Goal: Transaction & Acquisition: Complete application form

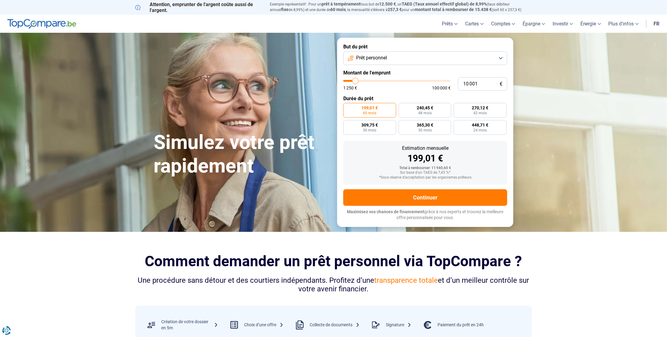
click at [389, 55] on button "Prêt personnel" at bounding box center [425, 57] width 164 height 13
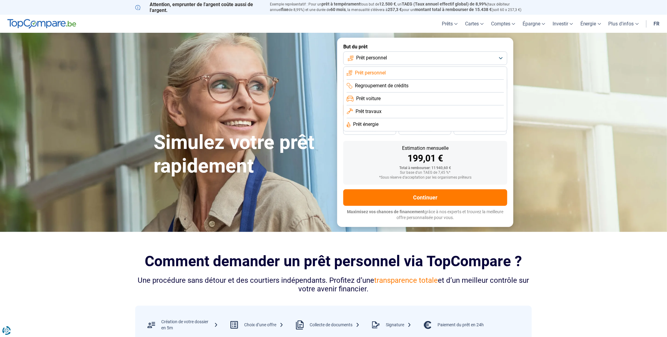
click at [382, 58] on span "Prêt personnel" at bounding box center [371, 57] width 31 height 7
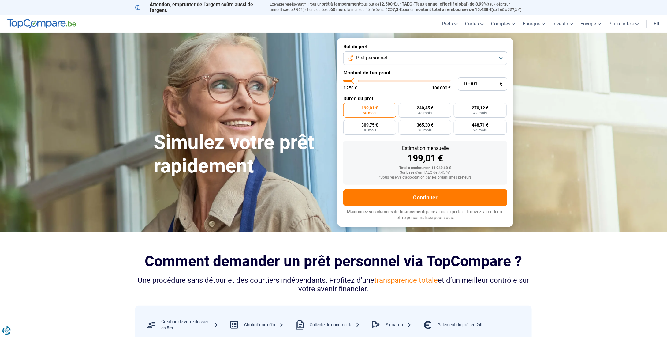
type input "10 500"
type input "10500"
type input "11 250"
type input "11250"
type input "12 750"
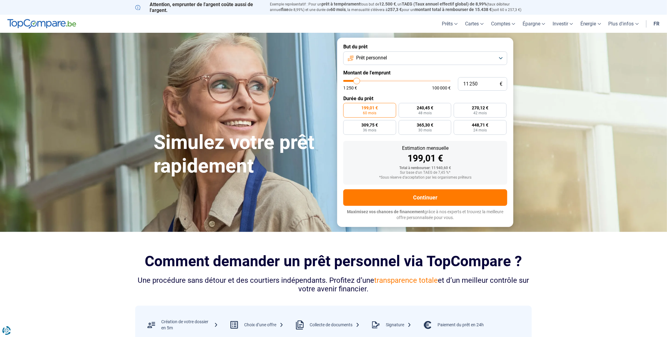
type input "12750"
type input "14 750"
type input "14750"
type input "16 750"
type input "16750"
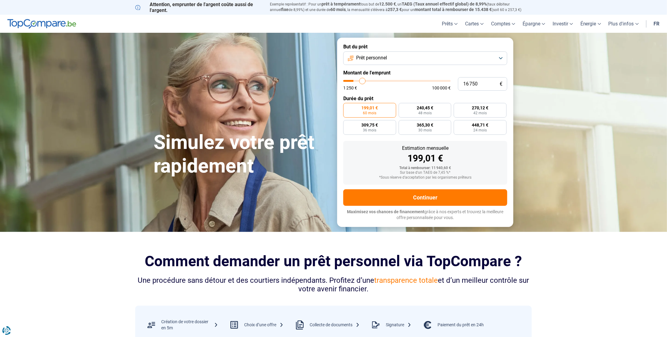
type input "18 500"
type input "18500"
type input "19 750"
type input "19750"
type input "20 250"
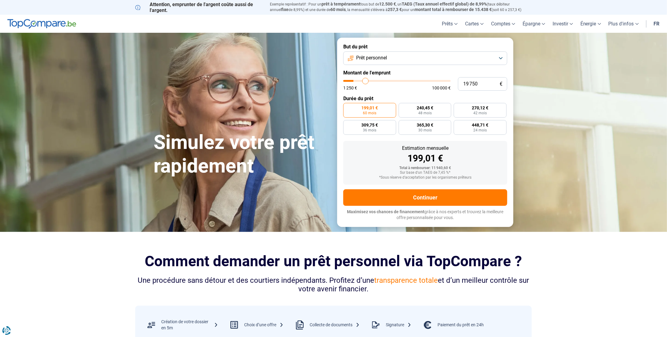
type input "20250"
type input "20 750"
type input "20750"
type input "21 250"
type input "21250"
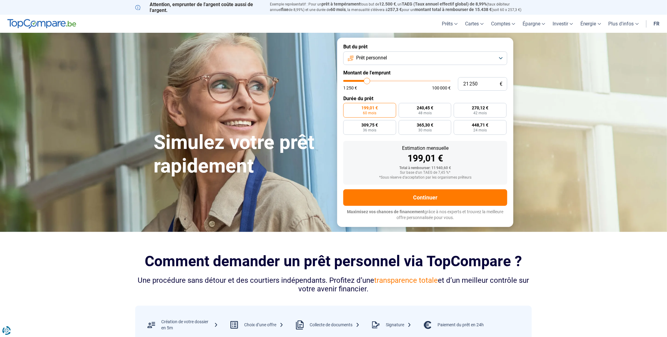
type input "21 750"
type input "21750"
type input "22 000"
type input "22000"
type input "22 500"
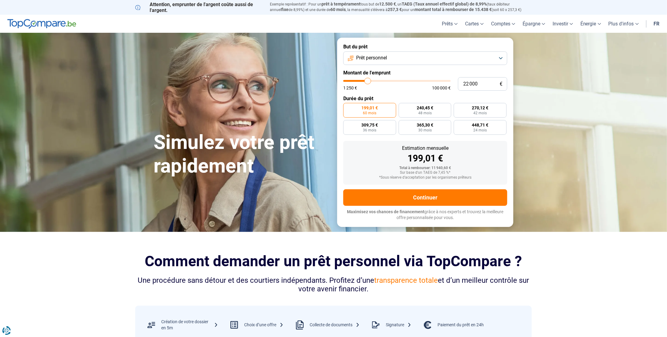
type input "22500"
type input "22 750"
type input "22750"
type input "23 000"
type input "23000"
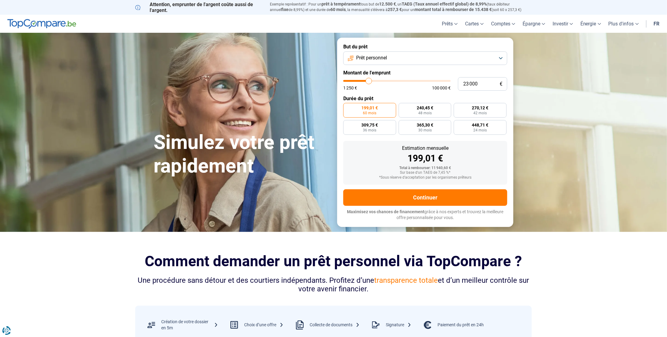
type input "22 750"
type input "22750"
type input "22 500"
type input "22500"
type input "22 000"
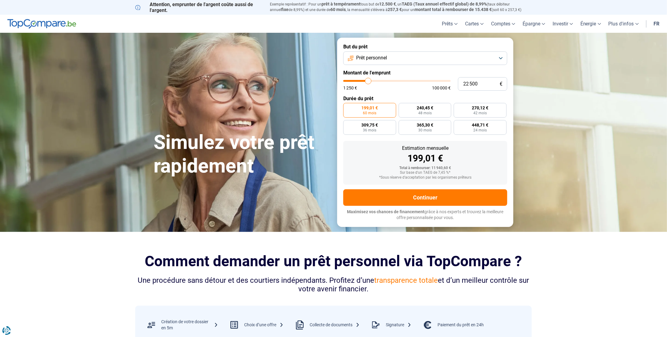
type input "22000"
type input "21 250"
type input "21250"
type input "21 000"
type input "21000"
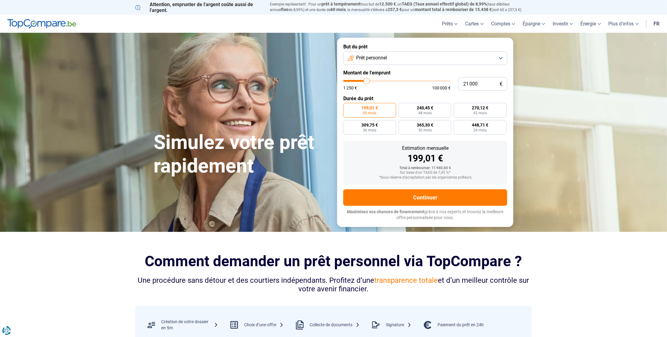
type input "20 750"
drag, startPoint x: 356, startPoint y: 82, endPoint x: 367, endPoint y: 83, distance: 10.4
type input "20750"
click at [367, 82] on input "range" at bounding box center [396, 81] width 107 height 2
radio input "false"
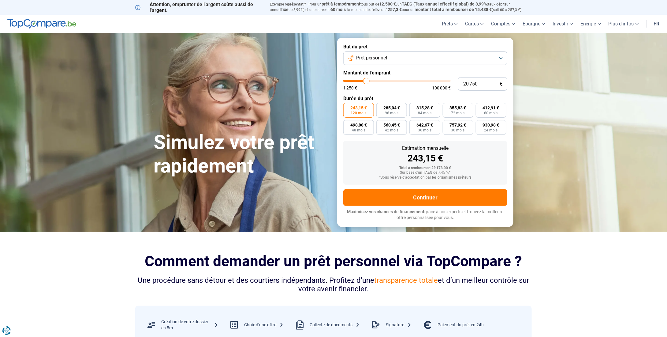
click at [364, 110] on span "243,15 €" at bounding box center [358, 108] width 17 height 4
click at [347, 107] on input "243,15 € 120 mois" at bounding box center [345, 105] width 4 height 4
click at [426, 196] on button "Continuer" at bounding box center [425, 197] width 164 height 17
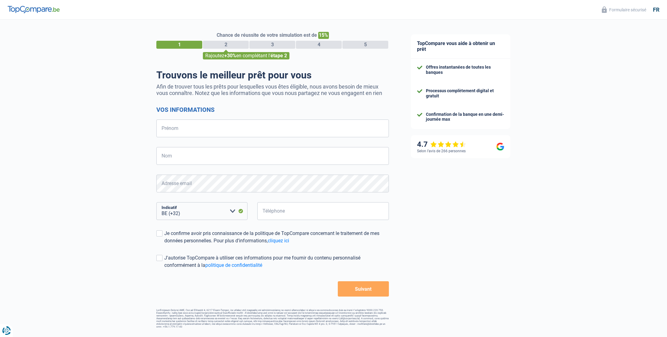
select select "32"
click at [196, 128] on input "Prénom" at bounding box center [272, 128] width 233 height 18
type input "andersen"
type input "daniel"
select select "352"
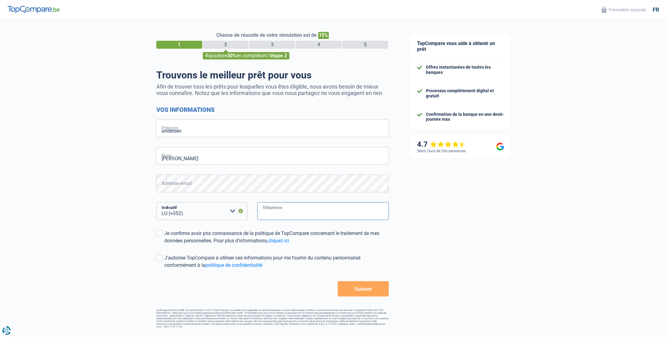
type input "691138345"
click at [162, 231] on span at bounding box center [159, 233] width 6 height 6
click at [164, 244] on input "Je confirme avoir pris connaissance de la politique de TopCompare concernant le…" at bounding box center [164, 244] width 0 height 0
click at [159, 259] on span at bounding box center [159, 258] width 6 height 6
click at [164, 269] on input "J'autorise TopCompare à utiliser ces informations pour me fournir du contenu pe…" at bounding box center [164, 269] width 0 height 0
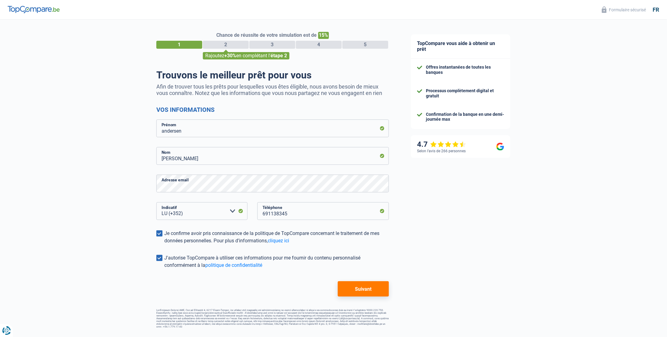
drag, startPoint x: 34, startPoint y: 139, endPoint x: 111, endPoint y: 120, distance: 79.4
click at [90, 120] on div "Chance de réussite de votre simulation est de 15% 1 2 3 4 5 Rajoutez +30% en co…" at bounding box center [200, 173] width 400 height 313
click at [354, 292] on button "Suivant" at bounding box center [363, 288] width 51 height 15
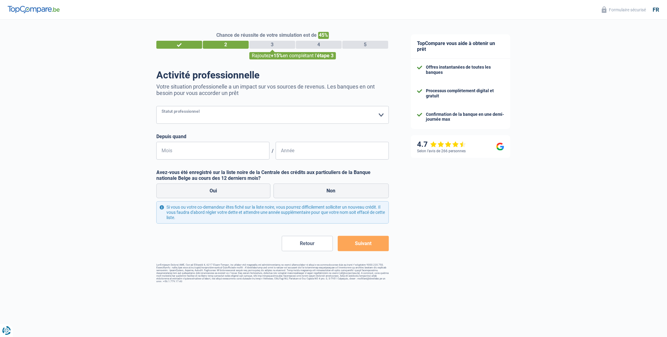
click at [207, 118] on select "Ouvrier Employé privé Employé public Invalide Indépendant Pensionné Chômeur Mut…" at bounding box center [272, 115] width 233 height 18
click at [101, 131] on div "Chance de réussite de votre simulation est de 45% 1 2 3 4 5 Rajoutez +15% en co…" at bounding box center [200, 151] width 400 height 268
drag, startPoint x: 103, startPoint y: 130, endPoint x: 654, endPoint y: 9, distance: 563.4
click at [654, 9] on div "fr" at bounding box center [656, 9] width 6 height 7
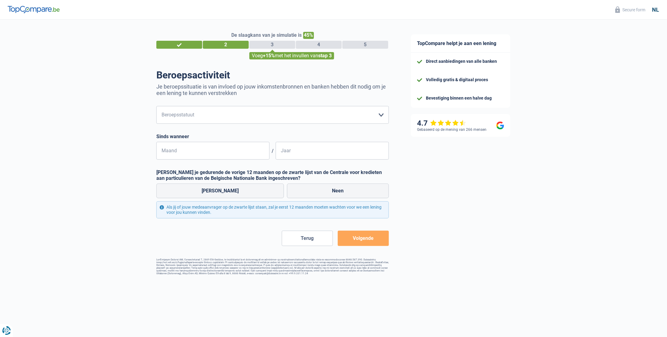
click at [658, 10] on div "nl" at bounding box center [656, 9] width 7 height 7
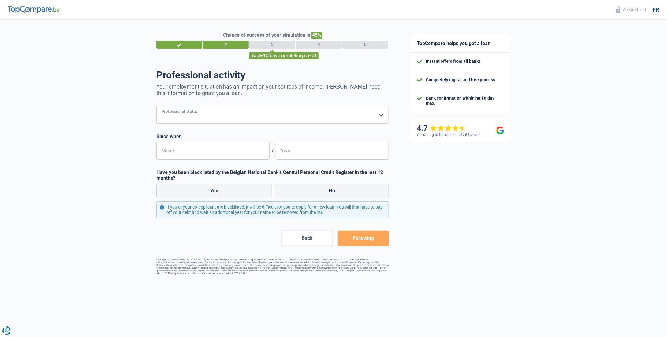
click at [203, 117] on select "Worker Private employee Public employee Invalid Independent Retired Unemployed …" at bounding box center [272, 115] width 233 height 18
select select "worker"
click at [156, 106] on select "Worker Private employee Public employee Invalid Independent Retired Unemployed …" at bounding box center [272, 115] width 233 height 18
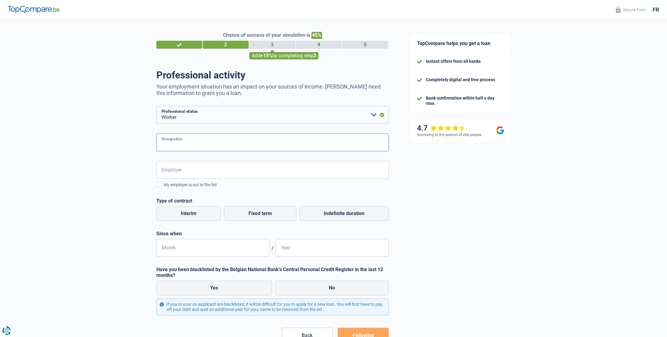
click at [189, 144] on input "Occupation" at bounding box center [272, 142] width 233 height 18
type input "Marketing officer"
type input "Firstance Luxembourg Sarl"
click at [363, 219] on label "Indefinite duration" at bounding box center [344, 213] width 89 height 15
click at [363, 219] on input "Indefinite duration" at bounding box center [344, 213] width 89 height 15
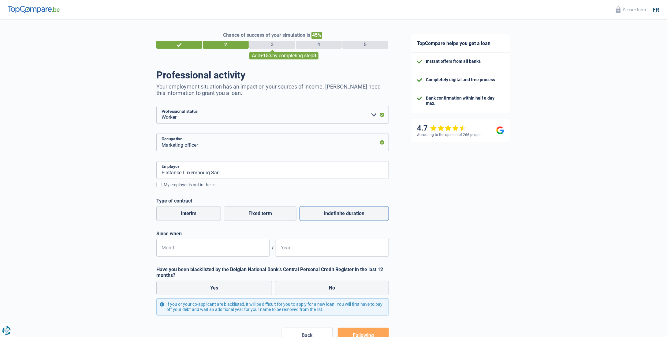
radio input "true"
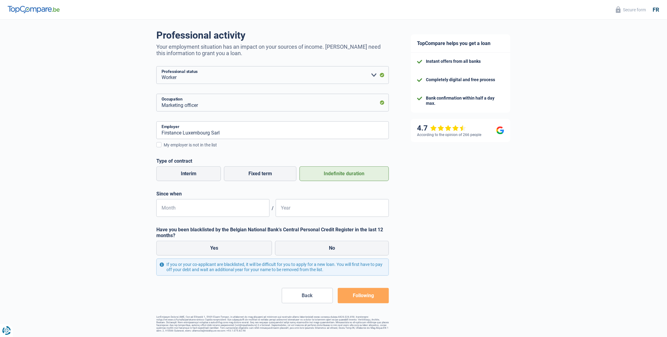
scroll to position [42, 0]
drag, startPoint x: 223, startPoint y: 128, endPoint x: 213, endPoint y: 130, distance: 9.4
click at [213, 130] on input "Firstance Luxembourg Sarl" at bounding box center [272, 130] width 233 height 18
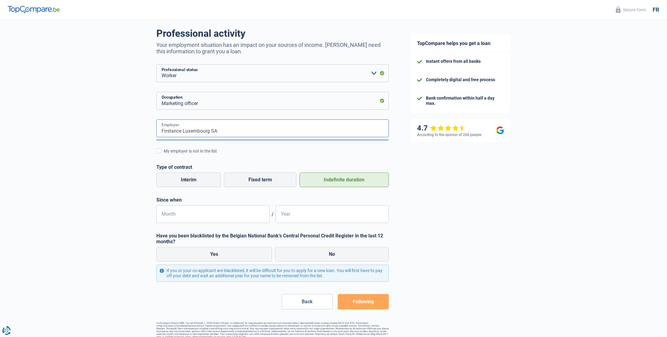
type input "Firstance Luxembourg SA"
click at [89, 152] on div "Chance of success of your simulation is 45% 1 2 3 4 5 Add +15% by completing st…" at bounding box center [200, 158] width 400 height 365
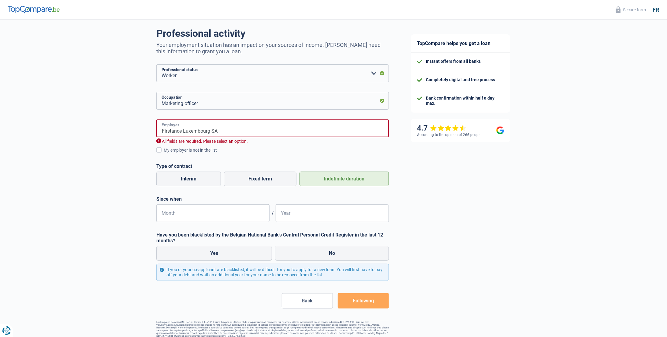
click at [223, 130] on input "Firstance Luxembourg SA" at bounding box center [272, 128] width 233 height 18
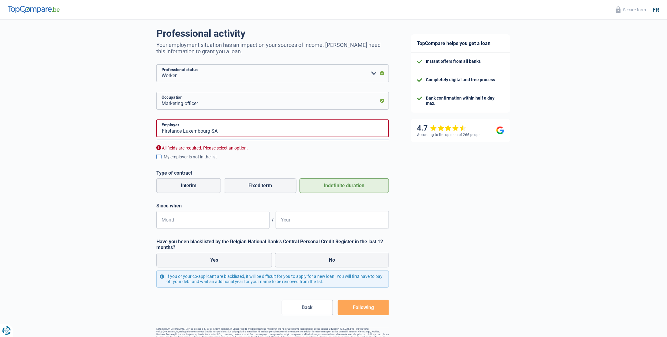
click at [162, 157] on label "My employer is not in the list" at bounding box center [272, 156] width 233 height 7
click at [164, 160] on input "My employer is not in the list" at bounding box center [164, 160] width 0 height 0
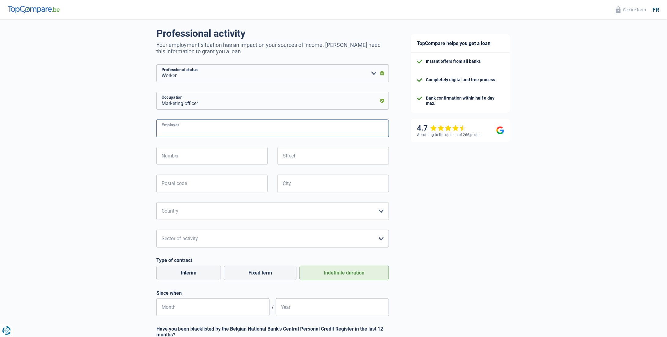
click at [193, 130] on input "Employer" at bounding box center [272, 128] width 233 height 18
type input "Firstance Luxembourg S.A."
click at [190, 155] on input "Number" at bounding box center [211, 156] width 111 height 18
click at [176, 158] on input "Number" at bounding box center [211, 156] width 111 height 18
type input "6"
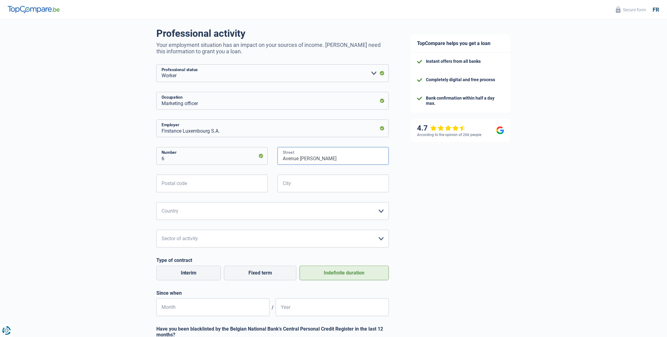
type input "Avenue Jean Pierre Pescatore"
type input "2324"
type input "Luxembourg"
select select "LU"
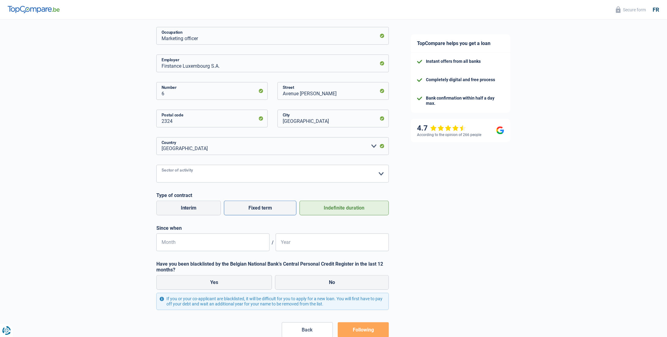
scroll to position [143, 0]
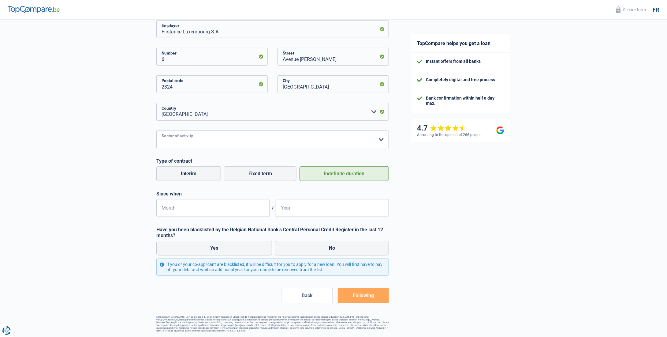
click at [222, 137] on select "Agriculture/Fishing Industry Horeca Courier/Fitness/Taxi Construction Banks/Ins…" at bounding box center [272, 139] width 233 height 18
select select "bigCompanies"
click at [156, 130] on select "Agriculture/Fishing Industry Horeca Courier/Fitness/Taxi Construction Banks/Ins…" at bounding box center [272, 139] width 233 height 18
click at [180, 207] on input "Month" at bounding box center [212, 208] width 113 height 18
type input "03"
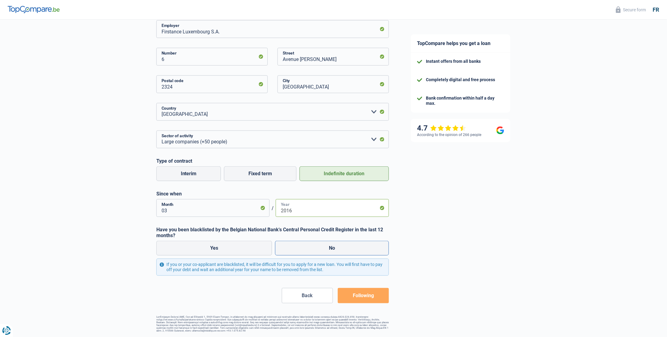
type input "2016"
click at [327, 246] on label "No" at bounding box center [332, 248] width 114 height 15
click at [327, 246] on input "No" at bounding box center [332, 248] width 114 height 15
radio input "true"
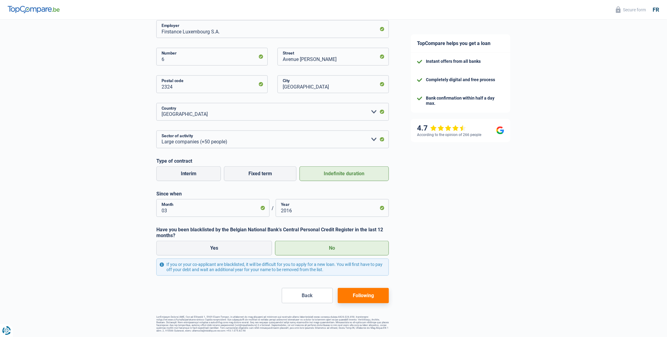
click at [366, 297] on font "Following" at bounding box center [363, 295] width 21 height 6
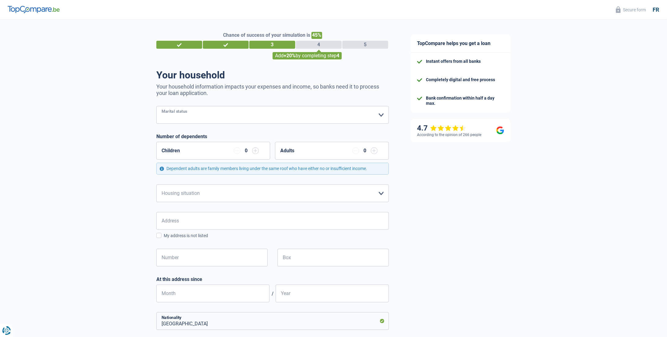
click at [193, 114] on select "Bachelor Bride) Legal cohabitant Divorcee) Widower Separated (in fact) Please s…" at bounding box center [272, 115] width 233 height 18
select select "single"
click at [156, 106] on select "Bachelor Bride) Legal cohabitant Divorcee) Widower Separated (in fact) Please s…" at bounding box center [272, 115] width 233 height 18
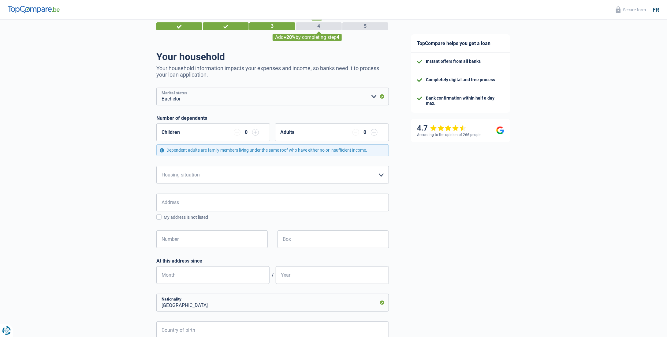
scroll to position [31, 0]
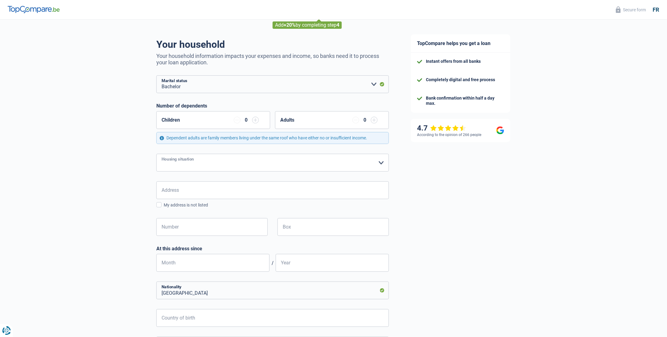
click at [190, 162] on select "Tenant Owner with mortgage Homeowner without a mortgage Staying with family Con…" at bounding box center [272, 163] width 233 height 18
select select "rents"
click at [156, 154] on select "Tenant Owner with mortgage Homeowner without a mortgage Staying with family Con…" at bounding box center [272, 163] width 233 height 18
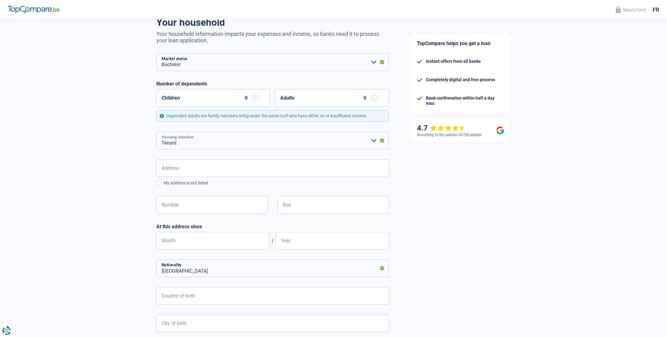
scroll to position [61, 0]
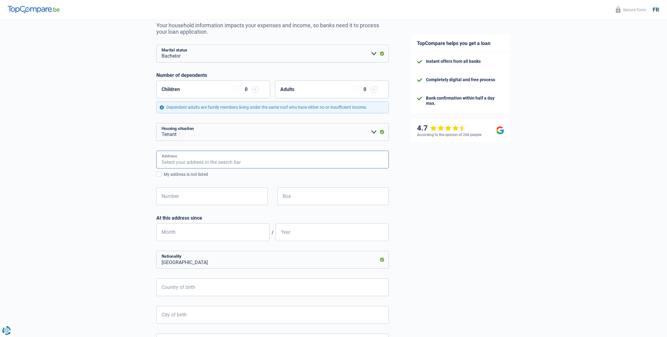
click at [186, 161] on input "Address" at bounding box center [272, 160] width 233 height 18
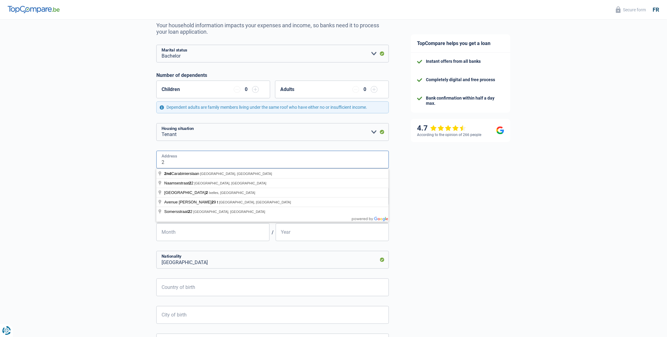
type input "2f Rue de pettingen"
type input "Luxembourg"
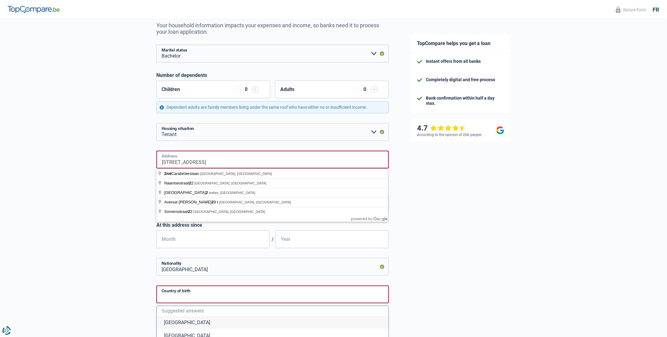
type input "Luxembourg"
click at [103, 163] on div "Chance of success of your simulation is 45% 1 2 3 4 5 Add +20% by completing st…" at bounding box center [200, 223] width 400 height 534
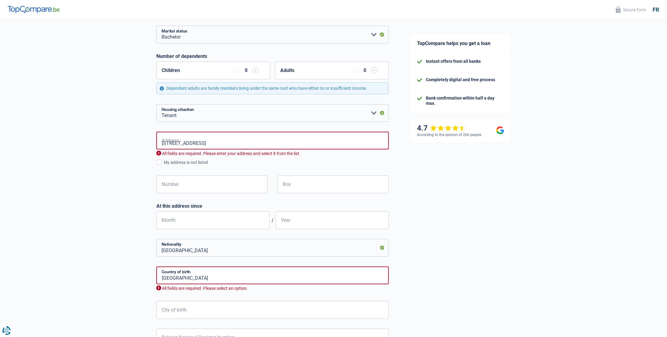
scroll to position [92, 0]
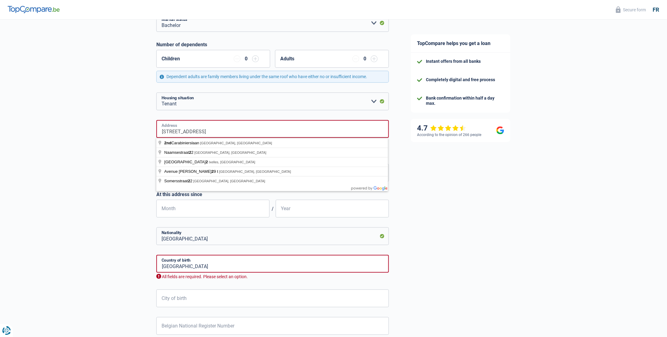
drag, startPoint x: 167, startPoint y: 130, endPoint x: 140, endPoint y: 130, distance: 26.9
click at [140, 130] on div "Chance of success of your simulation is 45% 1 2 3 4 5 Add +20% by completing st…" at bounding box center [200, 159] width 400 height 468
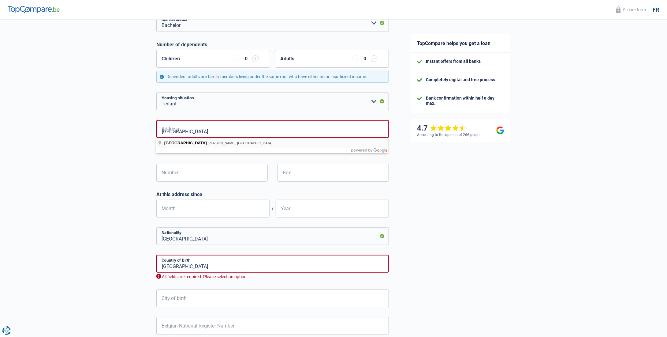
type input "Rue de Pettingen, Mersch, Luxembourg"
select select "LU"
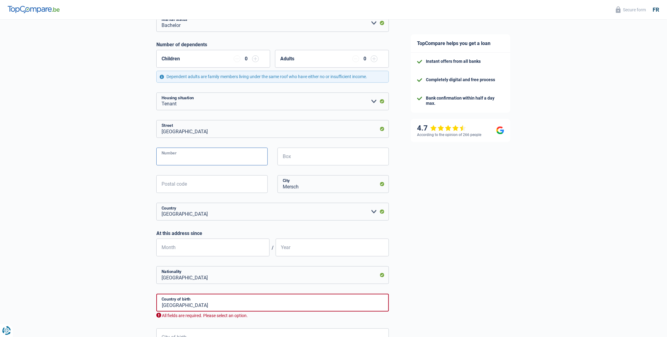
click at [181, 158] on input "Number" at bounding box center [211, 157] width 111 height 18
type input "2f"
type input "7462"
type input "Mersch"
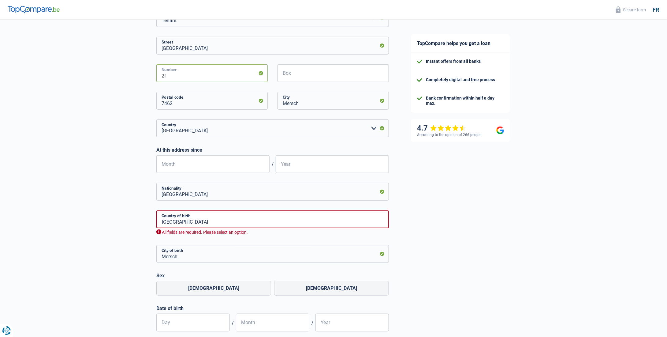
scroll to position [184, 0]
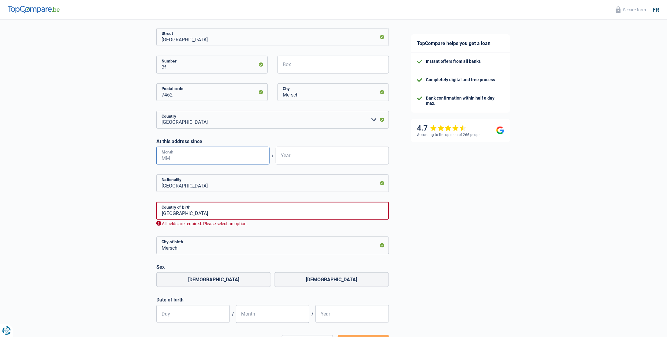
click at [204, 155] on input "Month" at bounding box center [212, 156] width 113 height 18
type input "2"
type input "05"
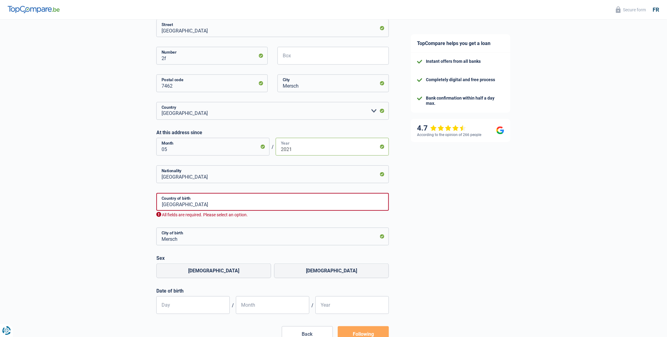
scroll to position [214, 0]
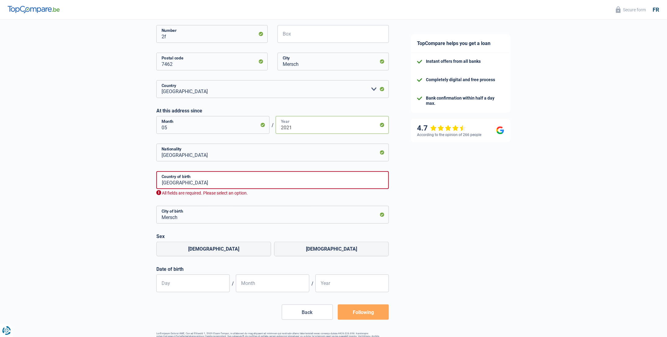
type input "2021"
click at [251, 155] on input "Luxembourg" at bounding box center [272, 153] width 233 height 18
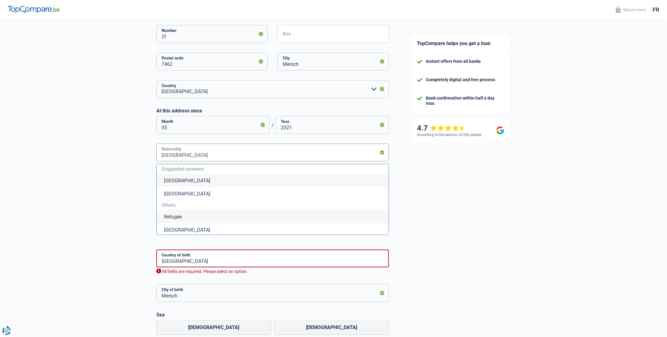
type input "Luxembourgd"
type input "e"
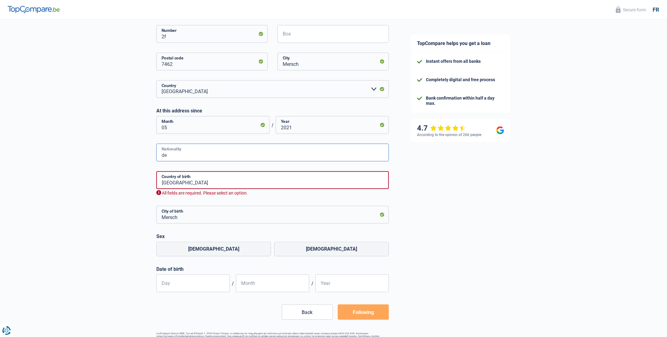
type input "d"
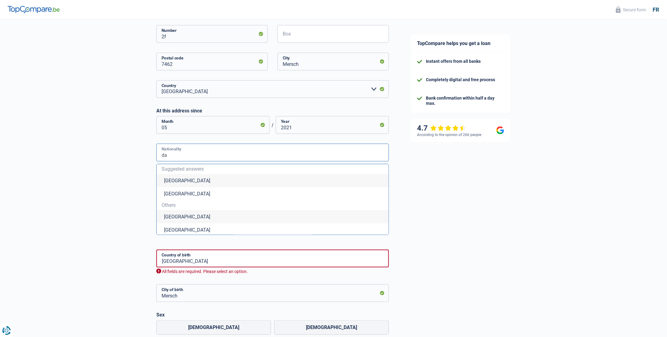
type input "d"
click at [190, 179] on li "Denmark" at bounding box center [273, 177] width 232 height 13
type input "Danemark"
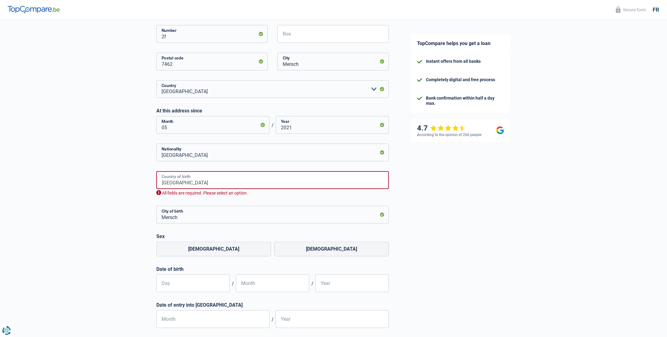
click at [205, 184] on input "Luxembourg" at bounding box center [272, 180] width 233 height 18
type input "d"
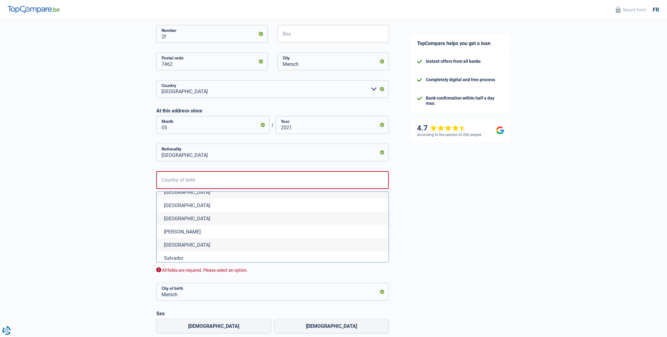
click at [188, 208] on li "Denmark" at bounding box center [273, 205] width 232 height 13
type input "Bahamas"
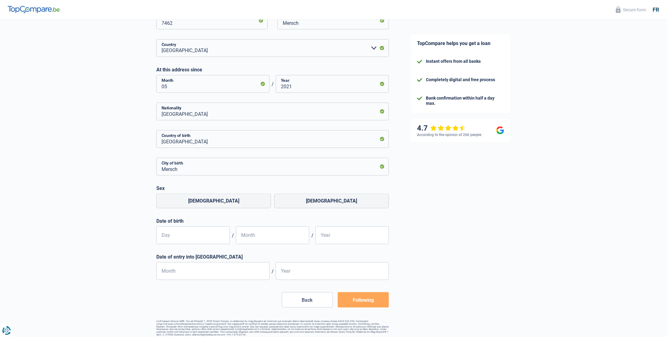
scroll to position [261, 0]
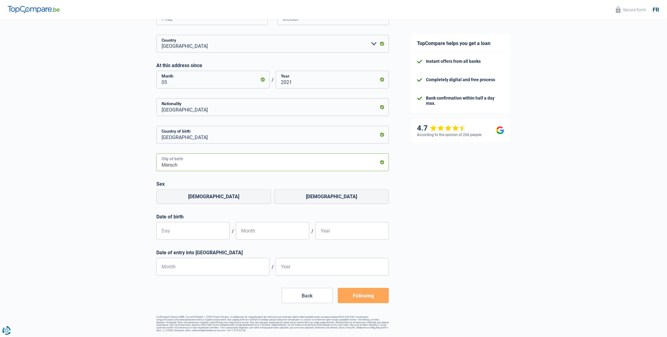
click at [215, 163] on input "Mersch" at bounding box center [272, 162] width 233 height 18
drag, startPoint x: 195, startPoint y: 163, endPoint x: 167, endPoint y: 165, distance: 27.6
click at [137, 163] on div "Chance of success of your simulation is 45% 1 2 3 4 5 Add +20% by completing st…" at bounding box center [200, 46] width 400 height 577
type input "O"
type input "Odder"
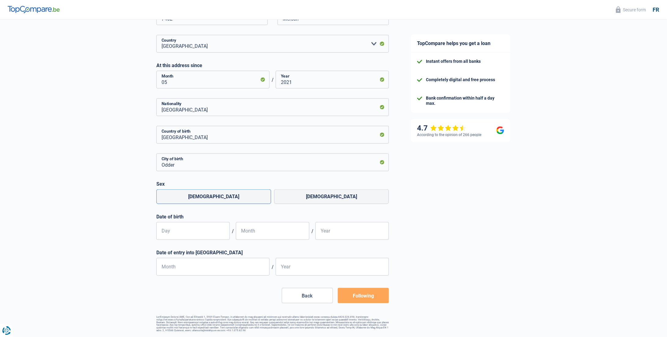
click at [218, 193] on font "Male" at bounding box center [213, 196] width 51 height 6
click at [218, 192] on input "Male" at bounding box center [213, 196] width 115 height 15
radio input "true"
click at [200, 227] on input "Day" at bounding box center [192, 231] width 73 height 18
type input "11"
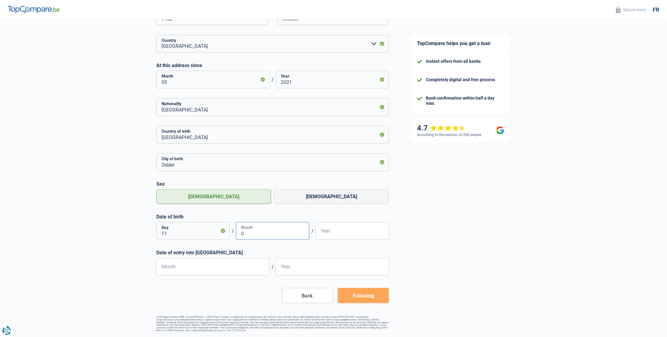
type input "05"
click at [341, 232] on input "Year" at bounding box center [352, 231] width 73 height 18
type input "1990"
type input "2"
type input "05"
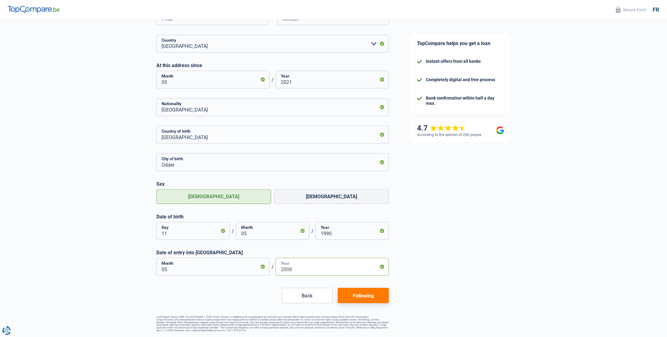
type input "2008"
click at [367, 290] on button "Following" at bounding box center [363, 295] width 51 height 15
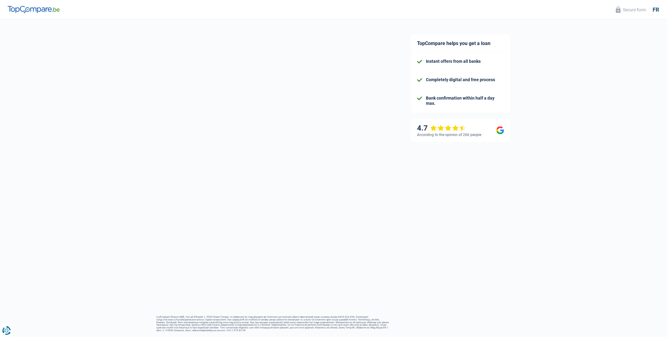
select select "netSalary"
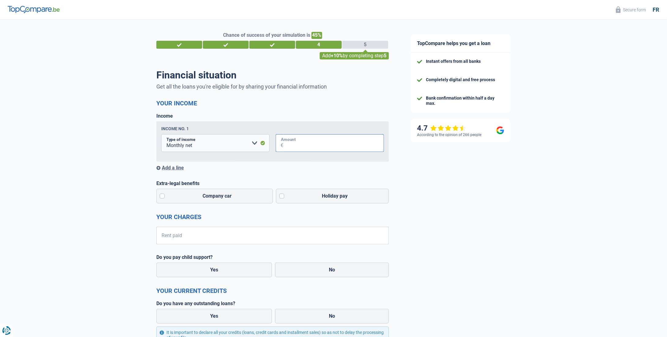
drag, startPoint x: 304, startPoint y: 145, endPoint x: 336, endPoint y: 145, distance: 31.8
click at [304, 145] on input "Amount" at bounding box center [333, 143] width 101 height 18
type input "3.600"
click at [204, 238] on input "Rent paid" at bounding box center [276, 235] width 225 height 18
type input "750"
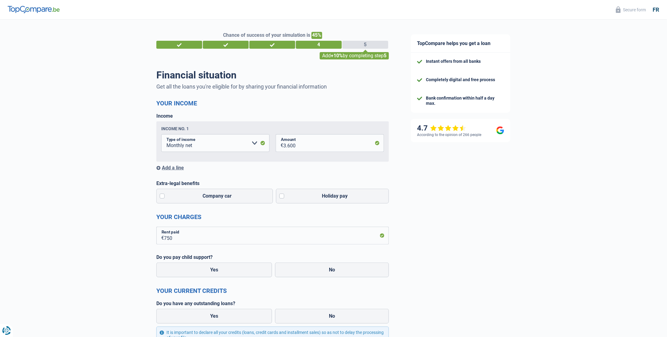
click at [432, 206] on div "TopCompare helps you get a loan Instant offers from all banks Completely digita…" at bounding box center [533, 245] width 267 height 450
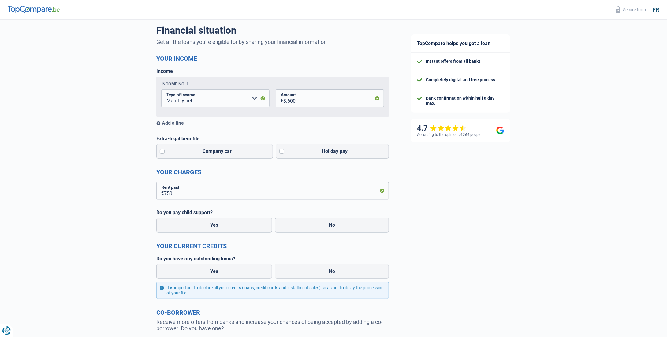
scroll to position [61, 0]
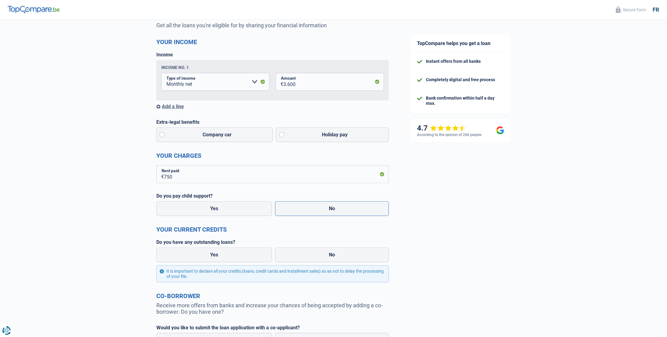
click at [315, 211] on label "No" at bounding box center [332, 208] width 114 height 15
click at [315, 211] on input "No" at bounding box center [332, 208] width 114 height 15
radio input "true"
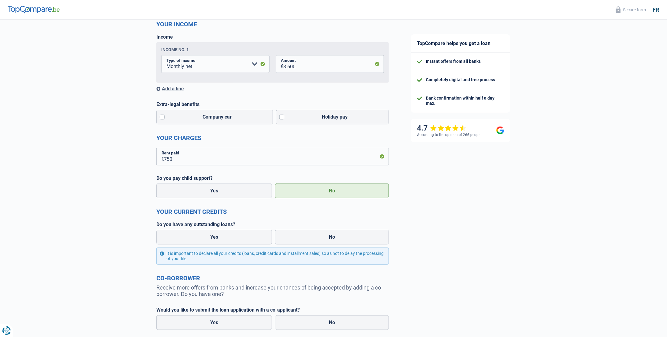
scroll to position [92, 0]
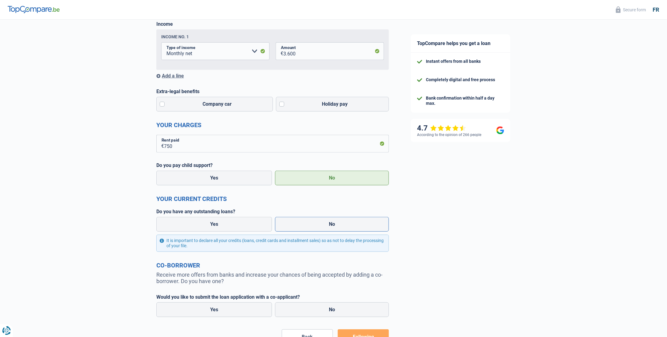
click at [320, 226] on label "No" at bounding box center [332, 224] width 114 height 15
click at [320, 226] on input "No" at bounding box center [332, 224] width 114 height 15
radio input "true"
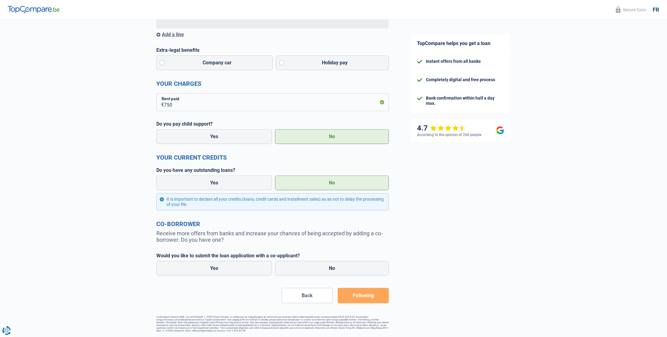
scroll to position [136, 0]
click at [306, 262] on label "No" at bounding box center [332, 268] width 114 height 15
click at [306, 262] on input "No" at bounding box center [332, 268] width 114 height 15
radio input "true"
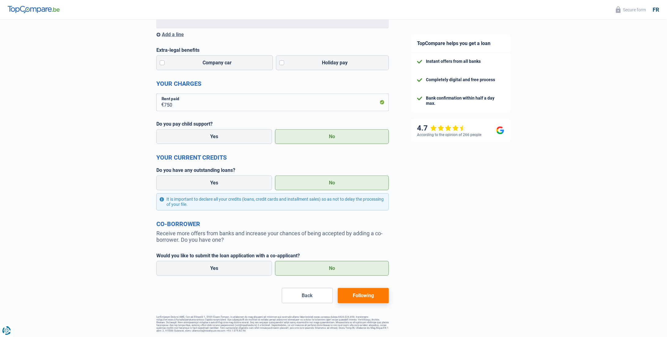
click at [364, 293] on font "Following" at bounding box center [363, 295] width 21 height 6
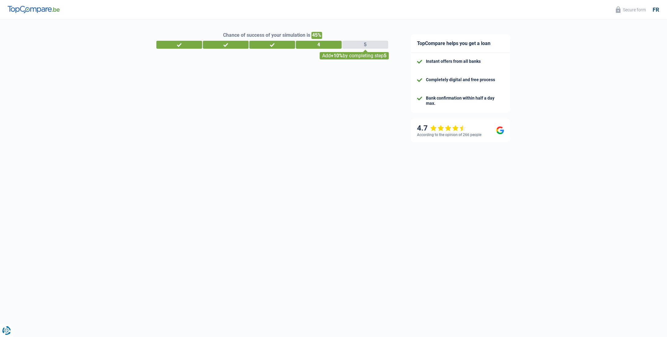
select select "120"
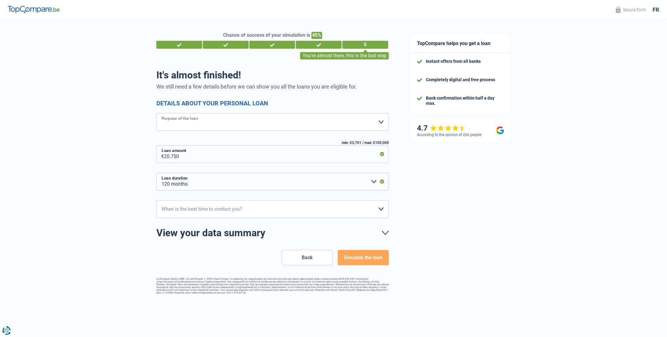
click at [235, 126] on select "Home comfort: furniture, textiles, paint, household appliances, non-professiona…" at bounding box center [272, 122] width 233 height 18
select select "houseOrGarden"
click at [156, 113] on select "Home comfort: furniture, textiles, paint, household appliances, non-professiona…" at bounding box center [272, 122] width 233 height 18
click at [239, 205] on select "10am-12pm 12 p.m. - 2 p.m. 2 p.m. - 4 p.m. 4 p.m. - 6 p.m. Please select an opt…" at bounding box center [272, 209] width 233 height 18
select select "10-12"
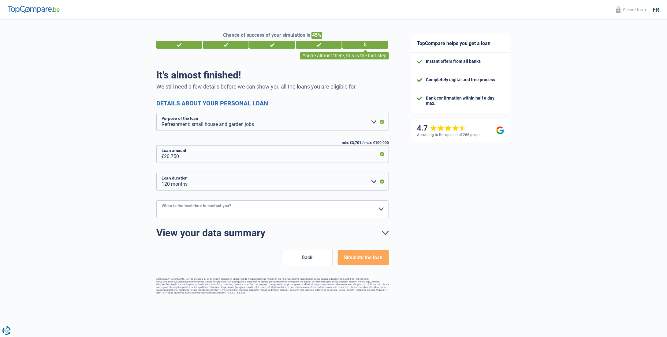
click at [156, 200] on select "10am-12pm 12 p.m. - 2 p.m. 2 p.m. - 4 p.m. 4 p.m. - 6 p.m. Please select an opt…" at bounding box center [272, 209] width 233 height 18
click at [360, 257] on font "Simulate the loan" at bounding box center [363, 257] width 39 height 6
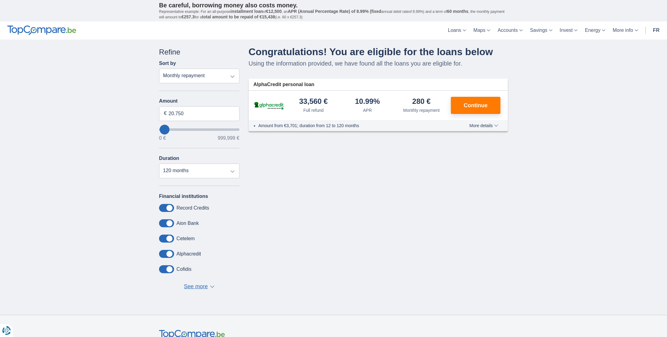
click at [226, 73] on select "Full refund APR Monthly repayment" at bounding box center [199, 76] width 80 height 15
click at [159, 69] on select "Full refund APR Monthly repayment" at bounding box center [199, 76] width 80 height 15
click at [219, 77] on select "Full refund APR Monthly repayment" at bounding box center [199, 76] width 80 height 15
select select "apr+"
click at [159, 69] on select "Full refund APR Monthly repayment" at bounding box center [199, 76] width 80 height 15
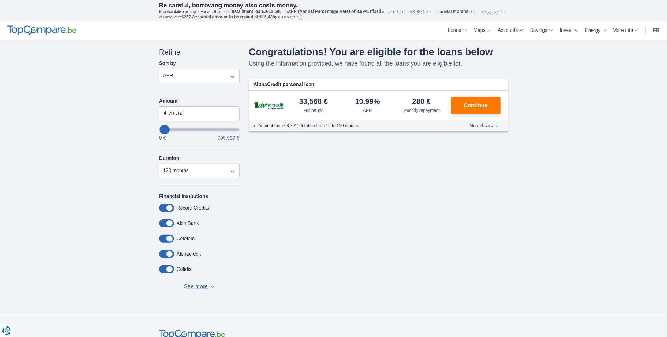
click at [168, 252] on span at bounding box center [166, 254] width 15 height 8
click at [0, 0] on input "checkbox" at bounding box center [0, 0] width 0 height 0
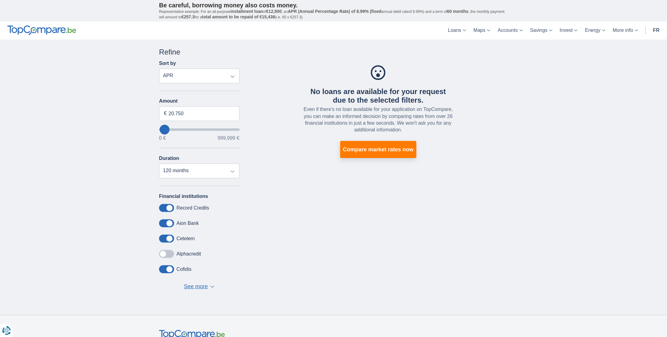
click at [168, 250] on span at bounding box center [166, 254] width 15 height 8
click at [0, 0] on input "checkbox" at bounding box center [0, 0] width 0 height 0
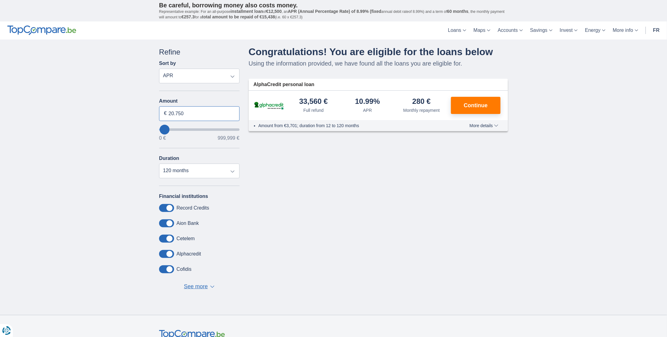
drag, startPoint x: 173, startPoint y: 112, endPoint x: 165, endPoint y: 112, distance: 8.0
click at [165, 112] on div "20.750 €" at bounding box center [199, 113] width 80 height 15
type input "15.750"
type input "16000"
select select "84"
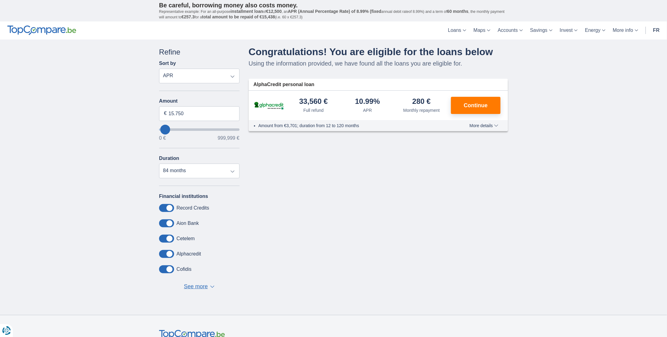
click at [118, 123] on div "× widget.non-eligible-application.title widget.non-eligible-application.text no…" at bounding box center [333, 176] width 667 height 275
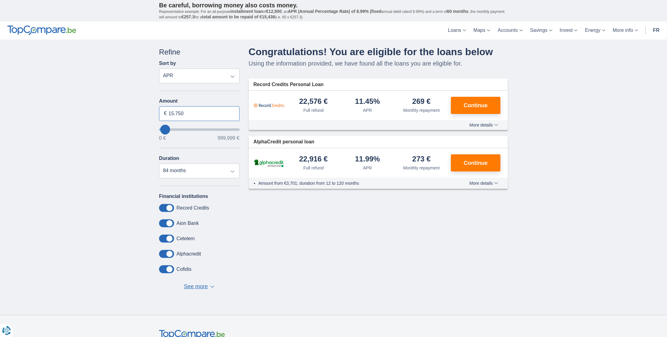
click at [172, 112] on input "15.750" at bounding box center [199, 113] width 80 height 15
type input "17.750"
type input "18000"
click at [125, 117] on div "× widget.non-eligible-application.title widget.non-eligible-application.text no…" at bounding box center [333, 176] width 667 height 275
click at [171, 113] on input "17.750" at bounding box center [199, 113] width 80 height 15
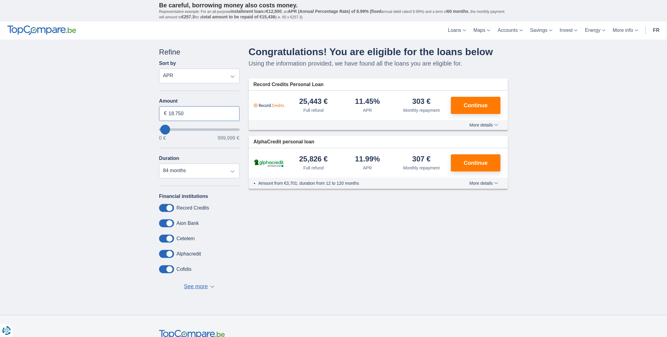
type input "18.750"
type input "19000"
click at [138, 118] on div "× widget.non-eligible-application.title widget.non-eligible-application.text no…" at bounding box center [333, 176] width 667 height 275
click at [473, 104] on font "Continue" at bounding box center [476, 105] width 24 height 6
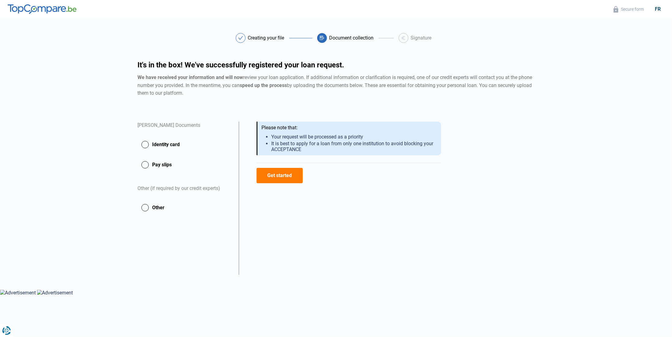
click at [286, 175] on font "Get started" at bounding box center [279, 175] width 24 height 6
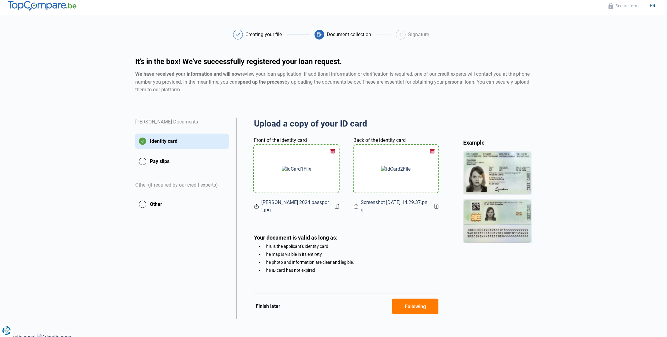
scroll to position [7, 0]
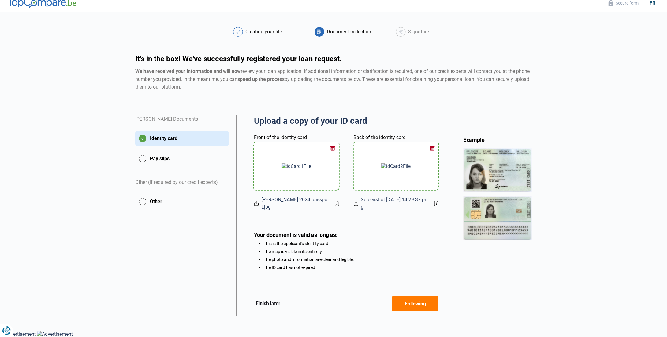
click at [416, 302] on font "Following" at bounding box center [415, 304] width 21 height 6
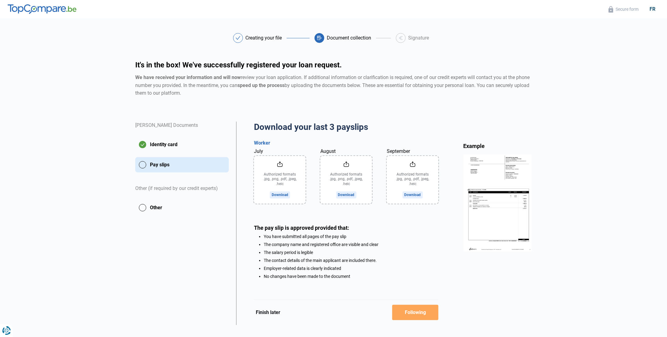
click at [421, 117] on div "It's in the box! We've successfully registered your loan request. We have recei…" at bounding box center [334, 91] width 404 height 60
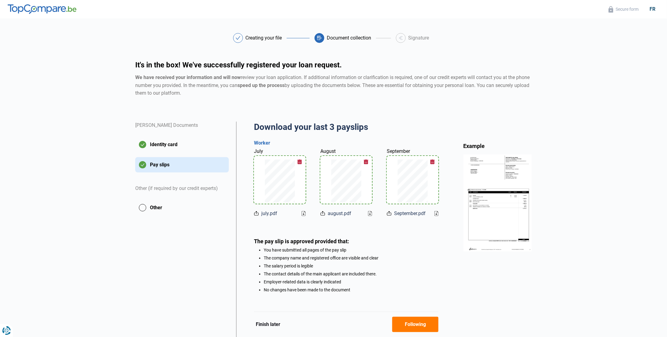
scroll to position [23, 0]
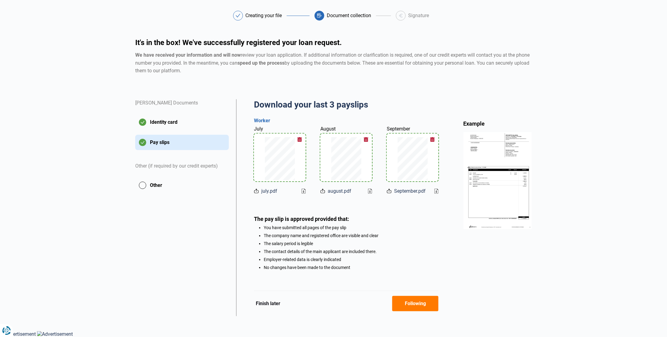
click at [417, 303] on font "Following" at bounding box center [415, 303] width 21 height 6
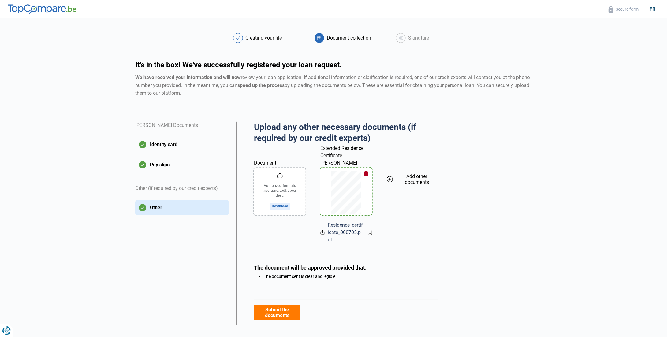
scroll to position [9, 0]
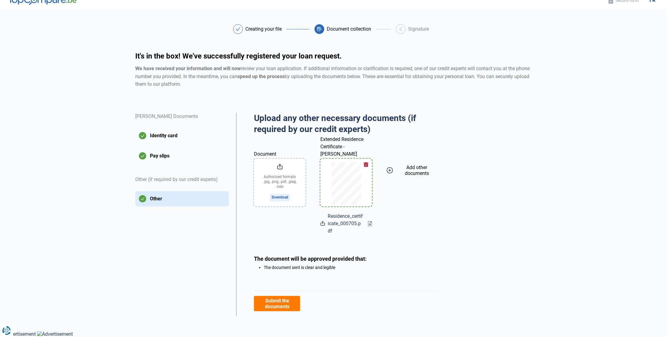
click at [278, 296] on button "Submit the documents" at bounding box center [277, 303] width 46 height 15
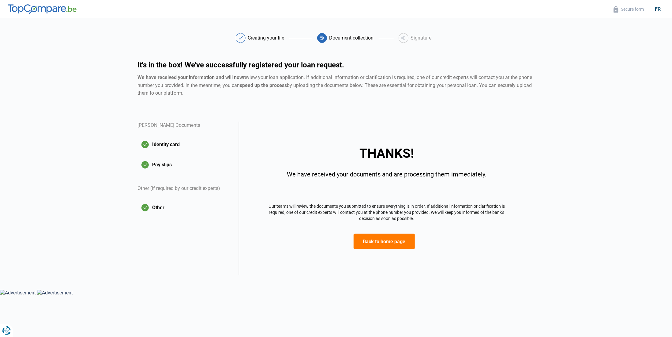
click at [382, 241] on font "Back to home page" at bounding box center [384, 241] width 43 height 6
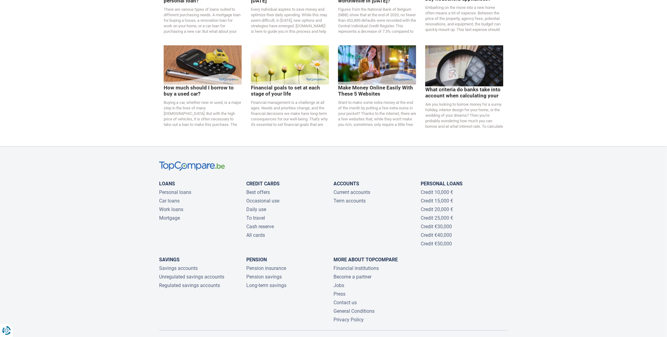
scroll to position [1259, 0]
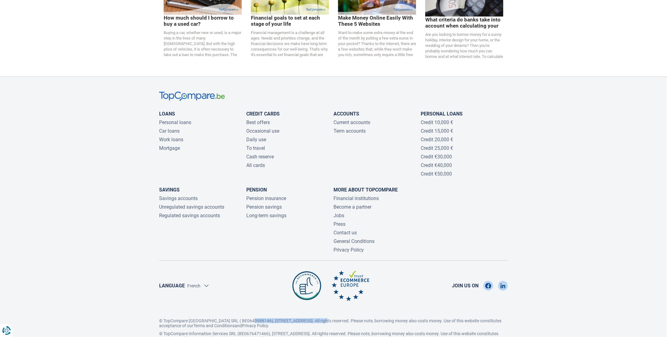
drag, startPoint x: 316, startPoint y: 291, endPoint x: 249, endPoint y: 290, distance: 67.3
click at [249, 318] on font "© TopCompare [GEOGRAPHIC_DATA] SRL ( BE0643988146), [STREET_ADDRESS]. All right…" at bounding box center [330, 323] width 342 height 10
copy font "Rue de Livourne 7, 1060 Saint-Gilles"
click at [279, 195] on font "Pension insurance" at bounding box center [266, 198] width 40 height 6
click at [436, 171] on font "Credit €50,000" at bounding box center [436, 174] width 31 height 6
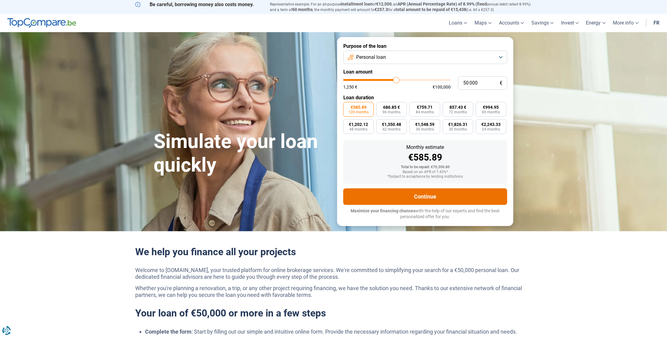
click at [425, 199] on font "Continue" at bounding box center [425, 196] width 22 height 6
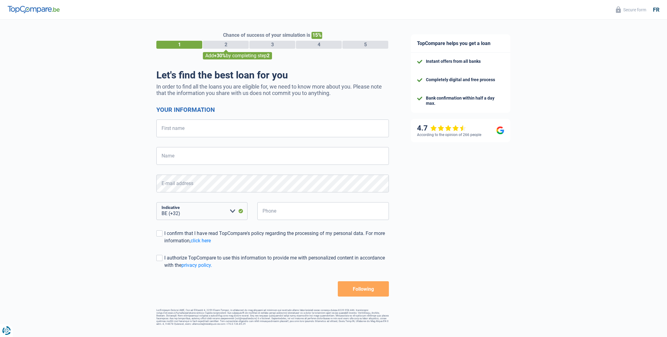
select select "32"
drag, startPoint x: 395, startPoint y: 172, endPoint x: 388, endPoint y: 169, distance: 7.4
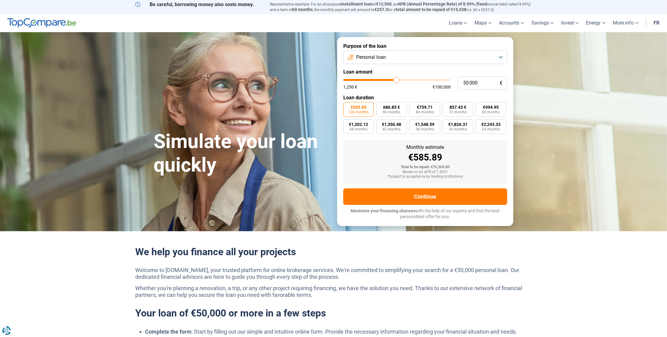
click at [63, 21] on img at bounding box center [41, 23] width 69 height 10
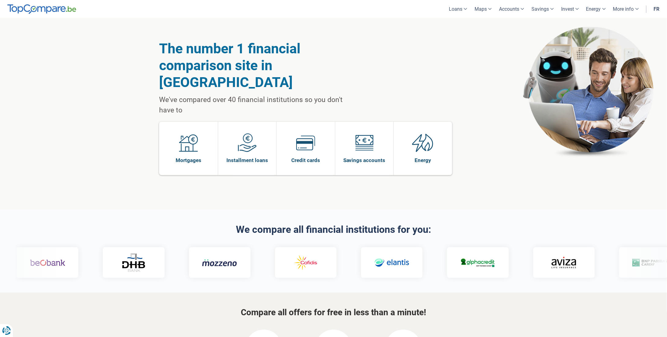
scroll to position [245, 0]
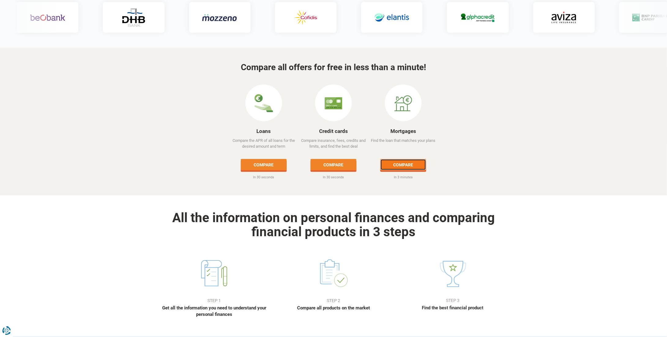
click at [408, 163] on font "Compare" at bounding box center [404, 165] width 20 height 5
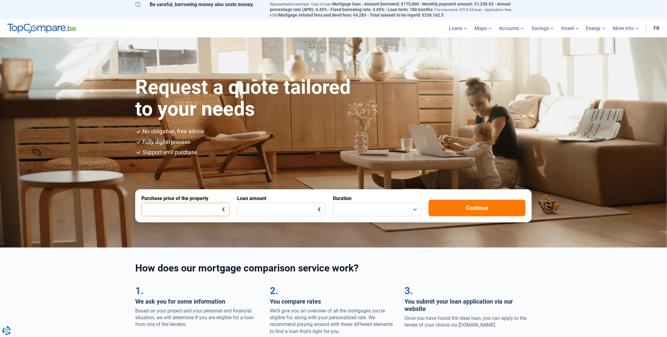
click at [172, 211] on input "Purchase price of the property" at bounding box center [185, 209] width 88 height 13
type input "89.000"
click at [260, 208] on input "Loan amount" at bounding box center [281, 209] width 88 height 13
type input "50.000"
click at [391, 215] on button "button" at bounding box center [377, 209] width 88 height 13
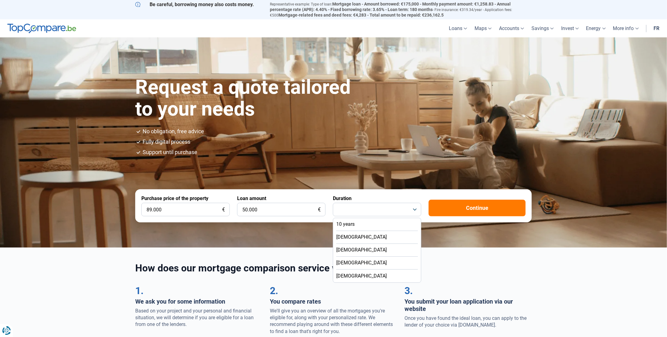
click at [354, 261] on font "[DEMOGRAPHIC_DATA]" at bounding box center [361, 263] width 51 height 6
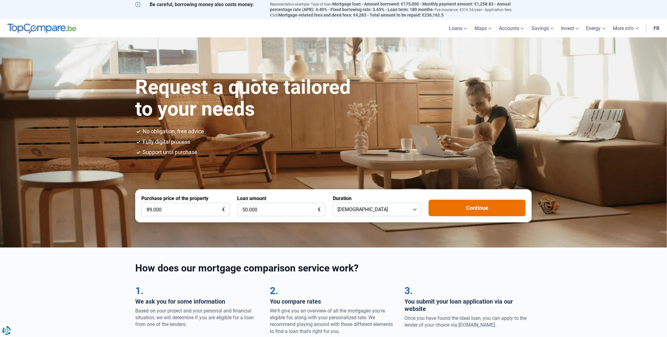
click at [458, 207] on button "Continue" at bounding box center [477, 208] width 97 height 17
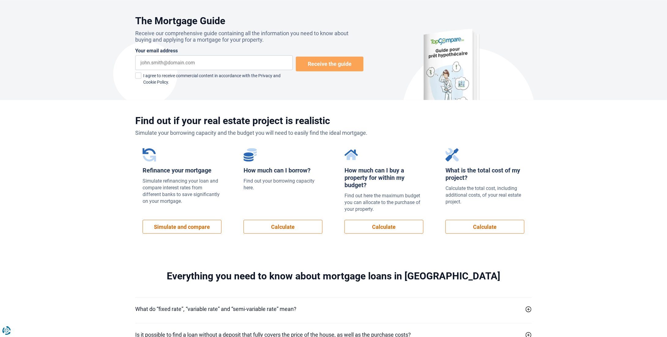
scroll to position [428, 0]
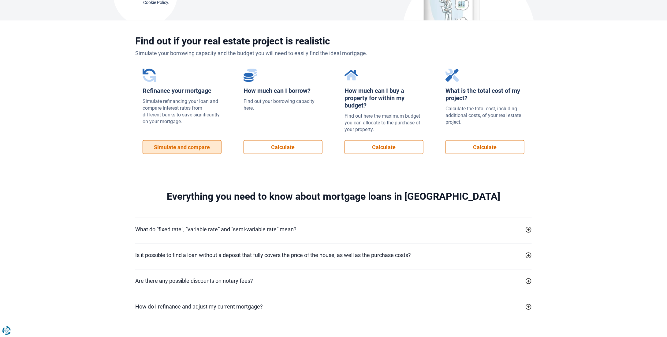
click at [196, 145] on font "Simulate and compare" at bounding box center [182, 147] width 56 height 6
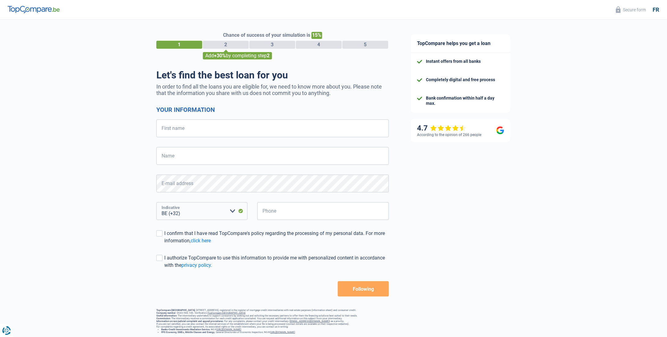
click at [230, 212] on select "BE (+32) LU (+352) Please select an option" at bounding box center [201, 211] width 91 height 18
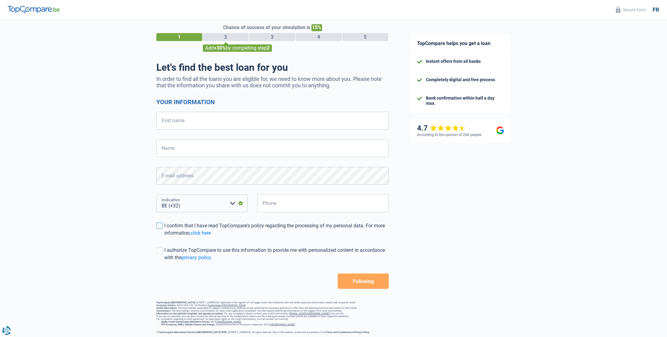
scroll to position [12, 0]
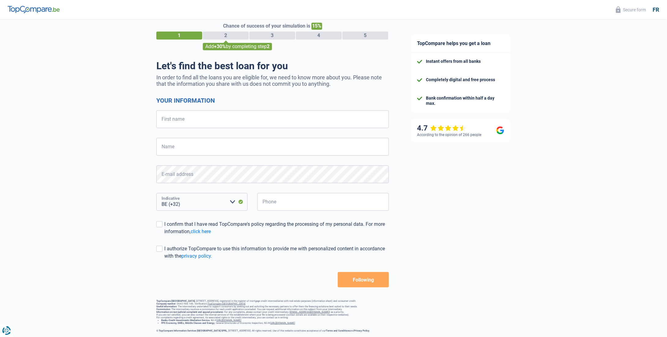
click at [184, 201] on select "BE (+32) LU (+352) Please select an option" at bounding box center [201, 202] width 91 height 18
select select "352"
click at [156, 193] on select "BE (+32) LU (+352) Please select an option" at bounding box center [201, 202] width 91 height 18
click at [183, 121] on input "First name" at bounding box center [272, 119] width 233 height 18
type input "andersen"
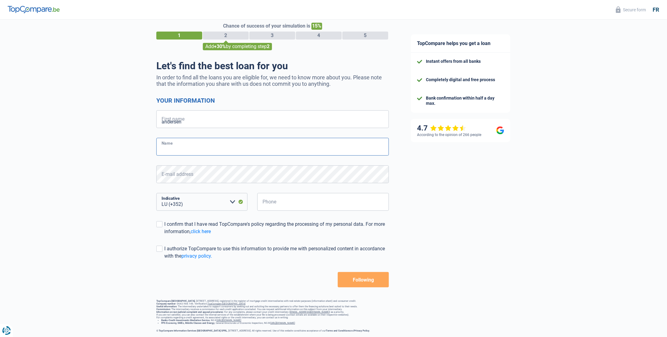
type input "daniel"
type input "691138345"
click at [158, 223] on span at bounding box center [159, 224] width 6 height 6
click at [164, 235] on input "I confirm that I have read TopCompare's policy regarding the processing of my p…" at bounding box center [164, 235] width 0 height 0
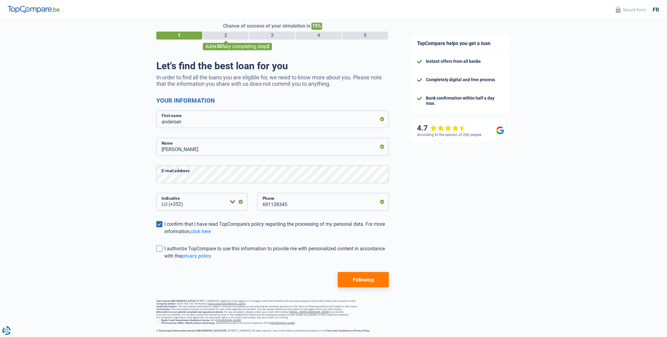
drag, startPoint x: 159, startPoint y: 245, endPoint x: 173, endPoint y: 253, distance: 15.2
click at [159, 246] on span at bounding box center [159, 248] width 6 height 6
click at [164, 260] on input "I authorize TopCompare to use this information to provide me with personalized …" at bounding box center [164, 260] width 0 height 0
click at [359, 279] on font "Following" at bounding box center [363, 280] width 21 height 6
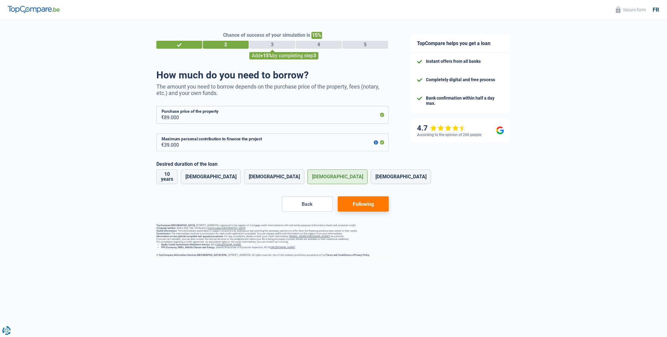
click at [360, 204] on font "Following" at bounding box center [363, 204] width 21 height 6
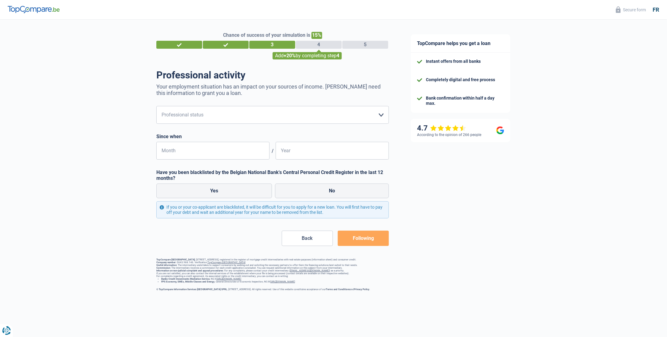
click at [186, 43] on div "1" at bounding box center [179, 45] width 46 height 8
click at [28, 7] on img at bounding box center [34, 9] width 52 height 7
drag, startPoint x: 50, startPoint y: 16, endPoint x: 178, endPoint y: 73, distance: 140.4
click at [50, 16] on header "Secure form fr" at bounding box center [333, 10] width 667 height 20
drag, startPoint x: 266, startPoint y: 134, endPoint x: 262, endPoint y: 133, distance: 4.0
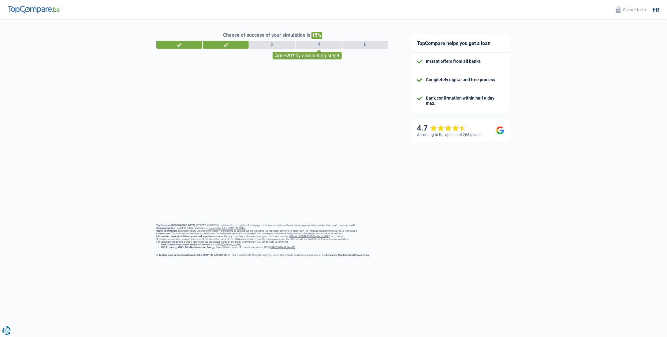
select select "352"
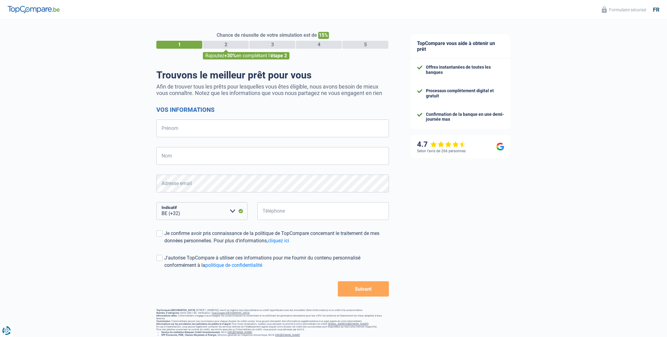
select select "32"
click at [268, 134] on input "Prénom" at bounding box center [272, 128] width 233 height 18
type input "andersen"
type input "daniel"
select select "352"
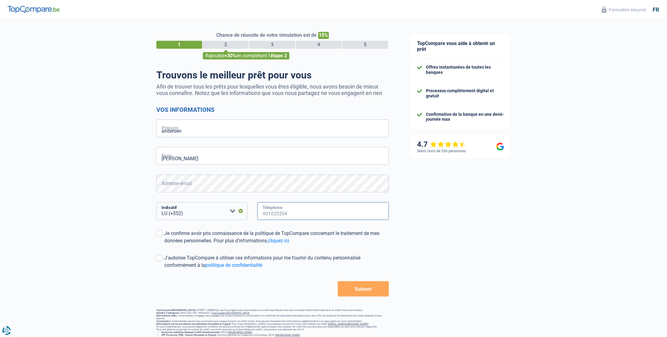
type input "691138345"
drag, startPoint x: 160, startPoint y: 234, endPoint x: 160, endPoint y: 240, distance: 5.8
click at [160, 234] on span at bounding box center [159, 233] width 6 height 6
click at [164, 244] on input "Je confirme avoir pris connaissance de la politique de TopCompare concernant le…" at bounding box center [164, 244] width 0 height 0
click at [159, 258] on span at bounding box center [159, 258] width 6 height 6
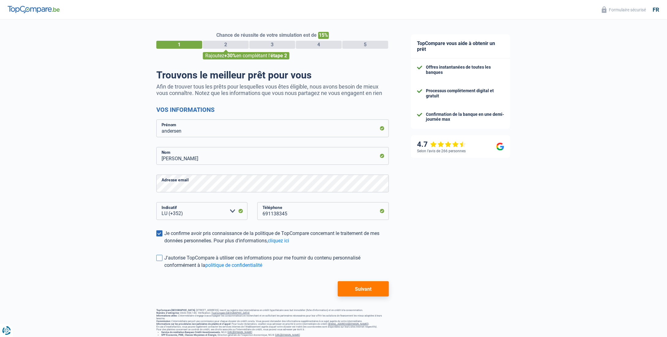
click at [164, 269] on input "J'autorise TopCompare à utiliser ces informations pour me fournir du contenu pe…" at bounding box center [164, 269] width 0 height 0
click at [371, 287] on button "Suivant" at bounding box center [363, 288] width 51 height 15
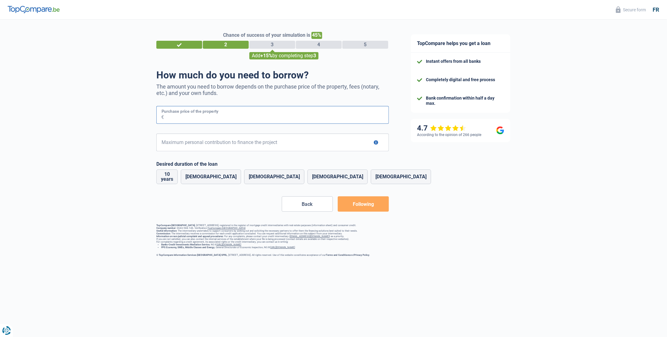
drag, startPoint x: 189, startPoint y: 117, endPoint x: 198, endPoint y: 117, distance: 8.9
click at [189, 117] on input "Purchase price of the property" at bounding box center [276, 115] width 225 height 18
type input "89.000"
click at [214, 143] on input "Maximum personal contribution to finance the project" at bounding box center [276, 142] width 225 height 18
type input "50.000"
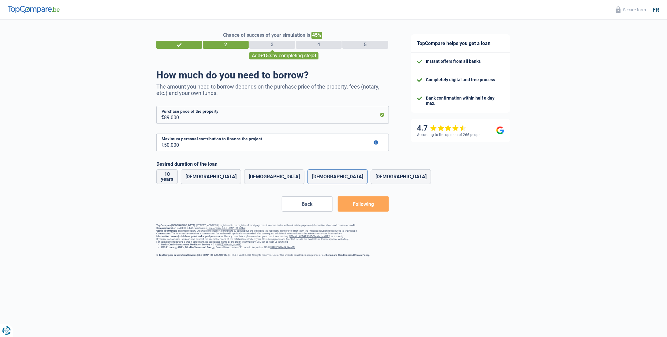
click at [330, 178] on font "25 years old" at bounding box center [337, 177] width 51 height 6
click at [330, 178] on input "25 years old" at bounding box center [338, 176] width 60 height 15
radio input "true"
click at [362, 201] on font "Following" at bounding box center [363, 204] width 21 height 6
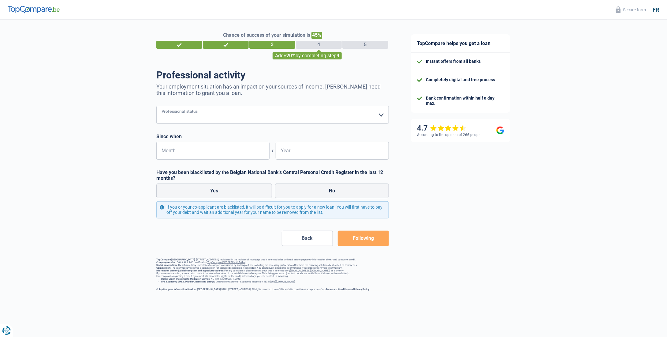
click at [196, 116] on select "Worker Private employee Public employee Invalid Independent Retired Unemployed …" at bounding box center [272, 115] width 233 height 18
select select "worker"
click at [156, 106] on select "Worker Private employee Public employee Invalid Independent Retired Unemployed …" at bounding box center [272, 115] width 233 height 18
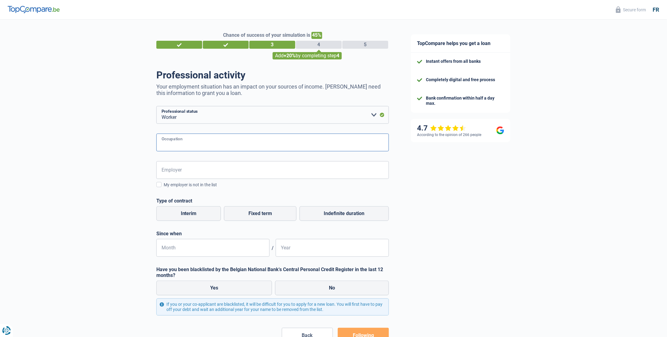
click at [190, 146] on input "Occupation" at bounding box center [272, 142] width 233 height 18
type input "Marketing officer"
click at [184, 169] on input "Employer" at bounding box center [272, 170] width 233 height 18
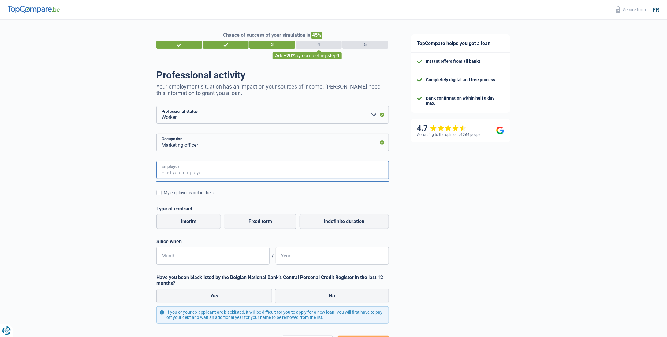
click at [189, 176] on input "Employer" at bounding box center [272, 170] width 233 height 18
type input "firstance"
click at [158, 192] on span at bounding box center [158, 192] width 5 height 5
click at [164, 196] on input "My employer is not in the list" at bounding box center [164, 196] width 0 height 0
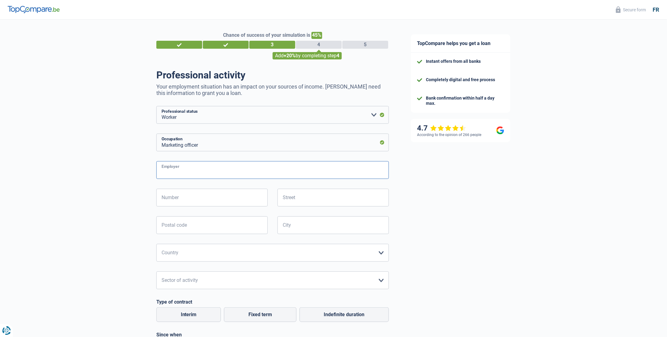
click at [190, 171] on input "Employer" at bounding box center [272, 170] width 233 height 18
type input "Firstance Luxembourg S.A."
click at [184, 196] on input "Number" at bounding box center [211, 198] width 111 height 18
type input "6"
click at [291, 206] on input "Street" at bounding box center [333, 198] width 111 height 18
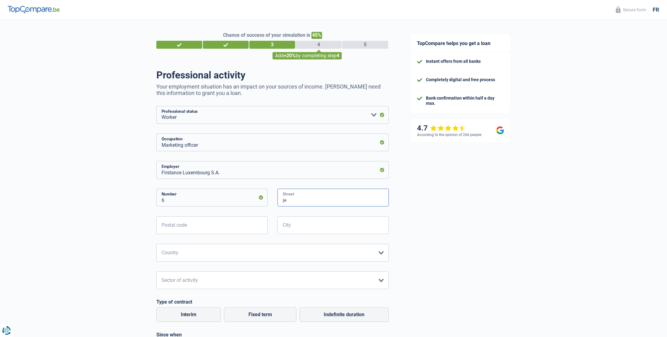
type input "j"
type input "Avenue Jean Pierre Pescatore"
click at [193, 224] on input "Postal code" at bounding box center [211, 225] width 111 height 18
type input "2324"
type input "Luxembourg"
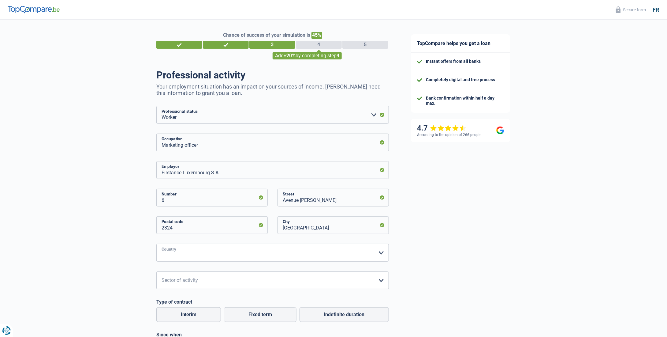
select select "LU"
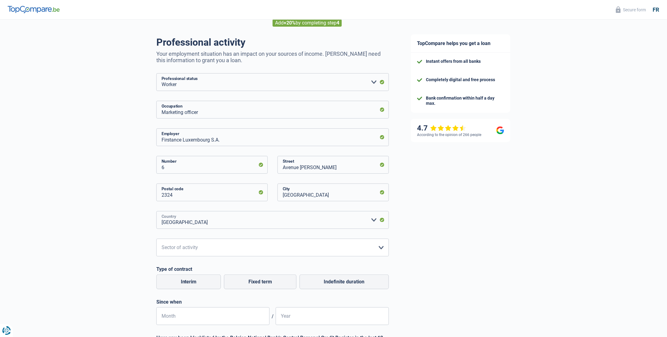
scroll to position [61, 0]
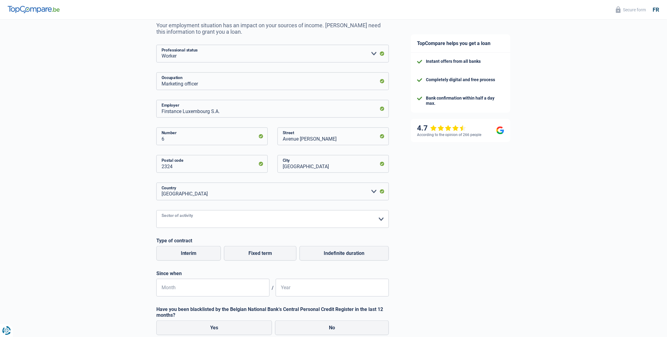
click at [189, 218] on select "Agriculture/Fishing Industry Horeca Courier/Fitness/Taxi Construction Banks/Ins…" at bounding box center [272, 219] width 233 height 18
select select "banksInsurance"
click at [156, 210] on select "Agriculture/Fishing Industry Horeca Courier/Fitness/Taxi Construction Banks/Ins…" at bounding box center [272, 219] width 233 height 18
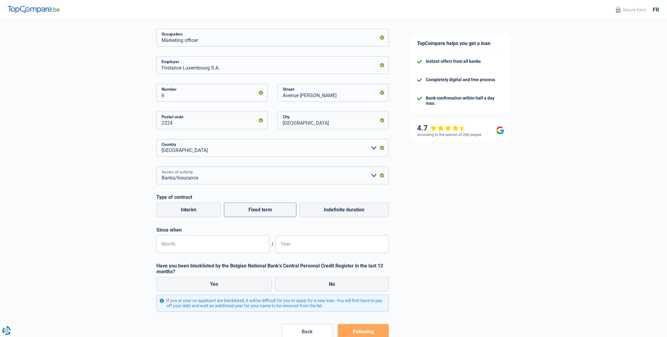
scroll to position [122, 0]
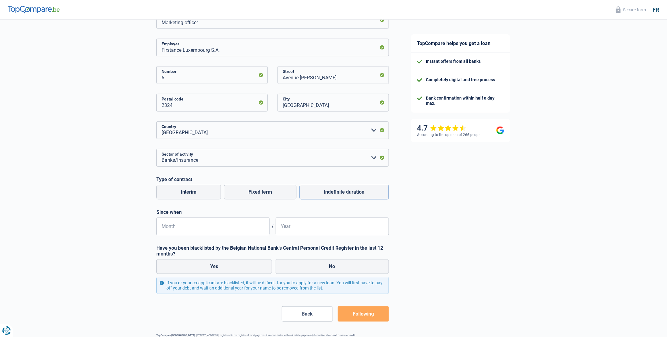
click at [331, 194] on font "Indefinite duration" at bounding box center [344, 192] width 41 height 6
click at [331, 194] on input "Indefinite duration" at bounding box center [344, 192] width 89 height 15
radio input "true"
click at [195, 230] on input "Month" at bounding box center [212, 226] width 113 height 18
type input "03"
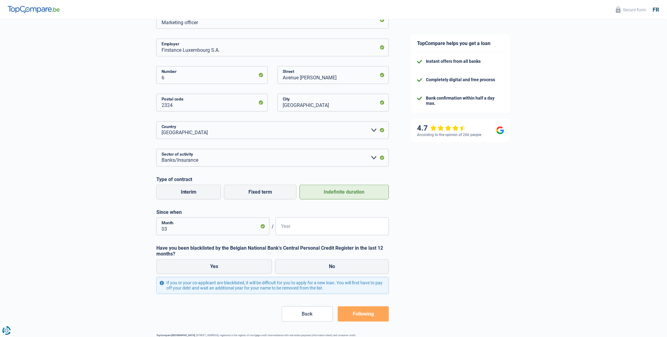
click at [303, 229] on input "Year" at bounding box center [332, 226] width 113 height 18
type input "2016"
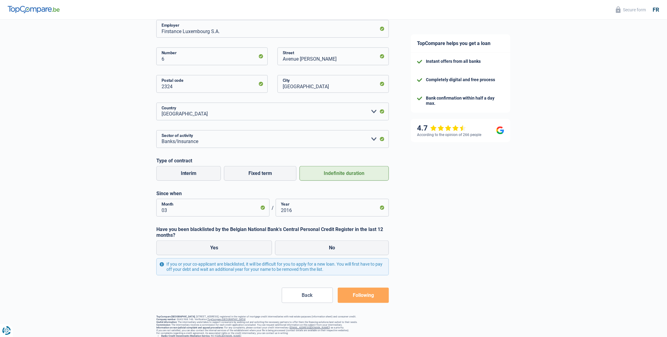
scroll to position [153, 0]
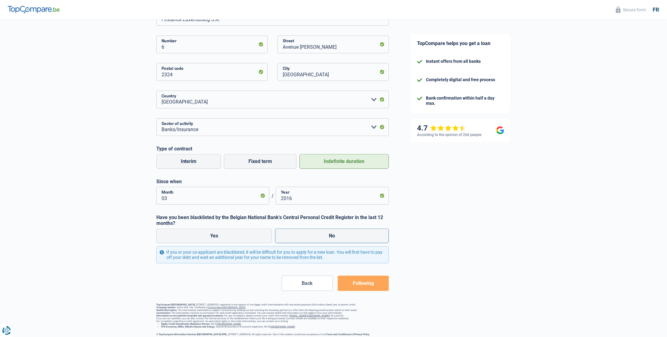
click at [323, 238] on label "No" at bounding box center [332, 235] width 114 height 15
click at [323, 238] on input "No" at bounding box center [332, 235] width 114 height 15
radio input "true"
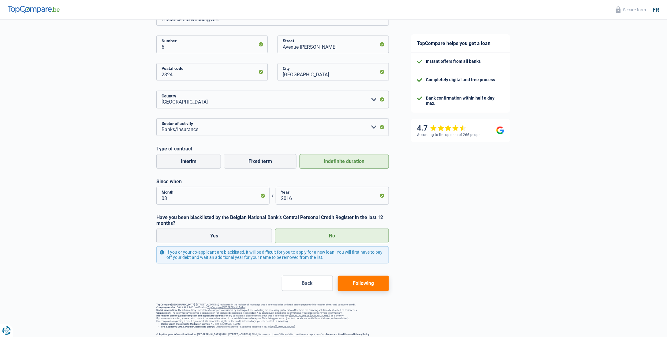
click at [355, 282] on font "Following" at bounding box center [363, 283] width 21 height 6
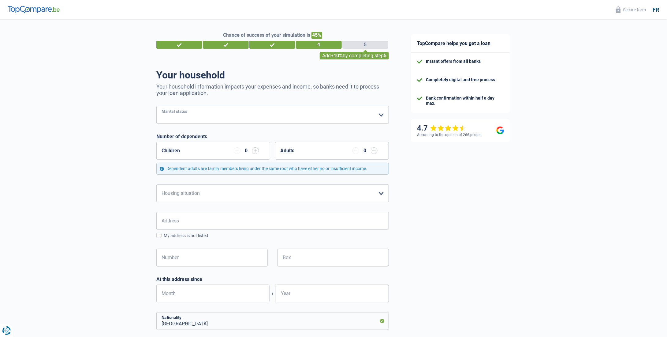
click at [205, 114] on select "Bachelor Bride) Legal cohabitant Divorcee) Widower Separated (in fact) Please s…" at bounding box center [272, 115] width 233 height 18
select select "single"
click at [156, 106] on select "Bachelor Bride) Legal cohabitant Divorcee) Widower Separated (in fact) Please s…" at bounding box center [272, 115] width 233 height 18
click at [200, 190] on select "Tenant Owner with mortgage Homeowner without a mortgage Staying with family Con…" at bounding box center [272, 193] width 233 height 18
select select "rents"
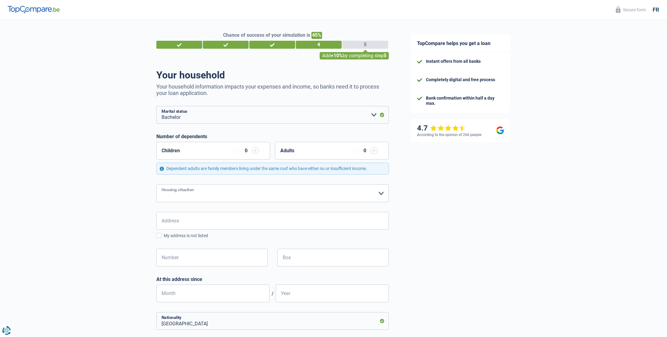
click at [156, 184] on select "Tenant Owner with mortgage Homeowner without a mortgage Staying with family Con…" at bounding box center [272, 193] width 233 height 18
click at [191, 221] on input "Address" at bounding box center [272, 221] width 233 height 18
type input "2f Rue de pettingen"
type input "Luxembourg"
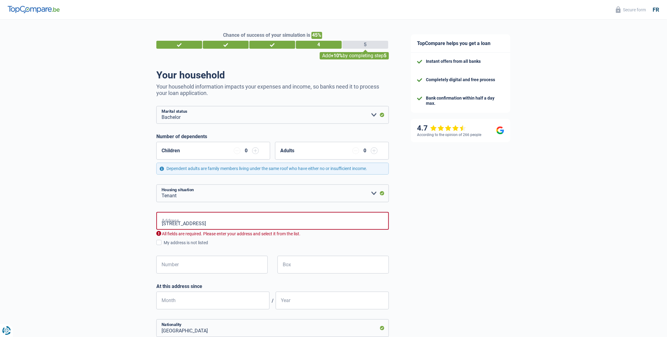
type input "Luxembourg"
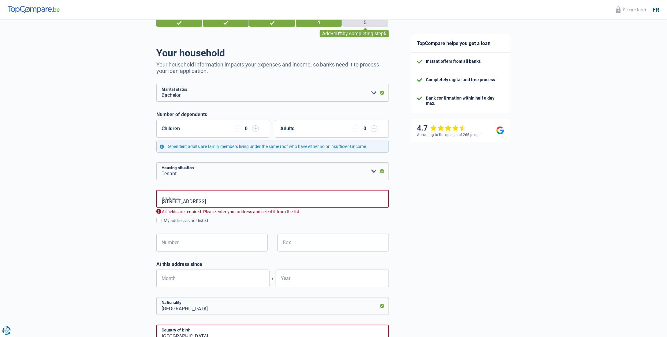
scroll to position [31, 0]
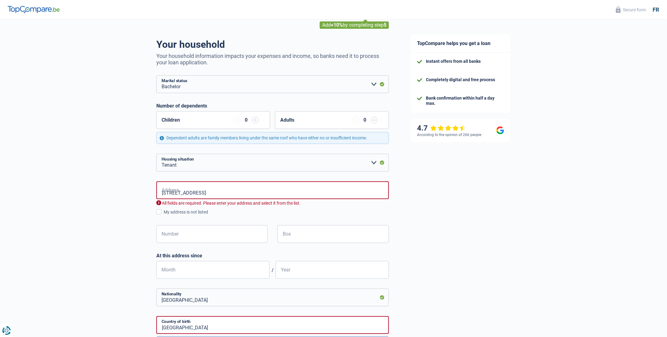
drag, startPoint x: 168, startPoint y: 192, endPoint x: 124, endPoint y: 190, distance: 44.1
click at [127, 190] on div "Chance of success of your simulation is 45% 1 2 3 4 5 Add +10% by completing st…" at bounding box center [200, 262] width 400 height 550
type input "Rue de Pettingen, Mersch, Luxembourg"
select select "LU"
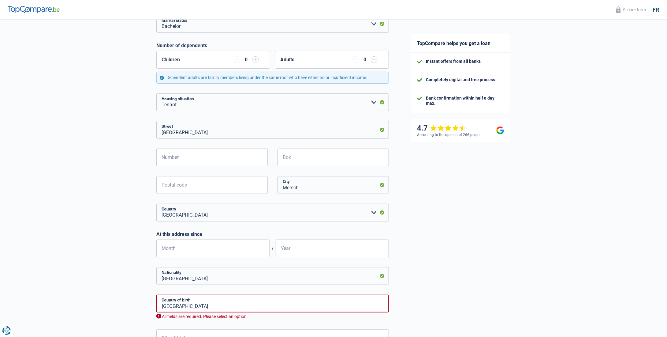
scroll to position [92, 0]
click at [190, 156] on input "Number" at bounding box center [211, 157] width 111 height 18
type input "2f"
type input "7462"
type input "Mersch"
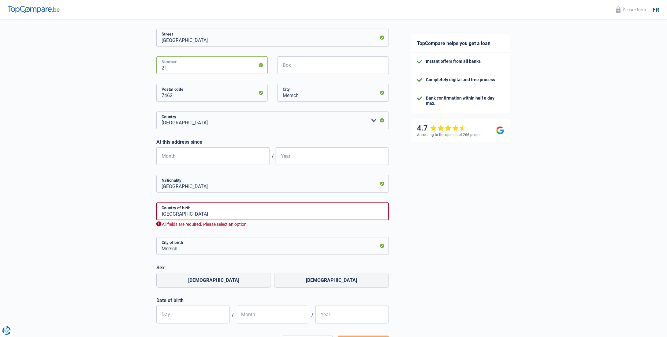
scroll to position [184, 0]
click at [183, 158] on input "Month" at bounding box center [212, 156] width 113 height 18
type input "05"
click at [297, 157] on input "Year" at bounding box center [332, 156] width 113 height 18
type input "2021"
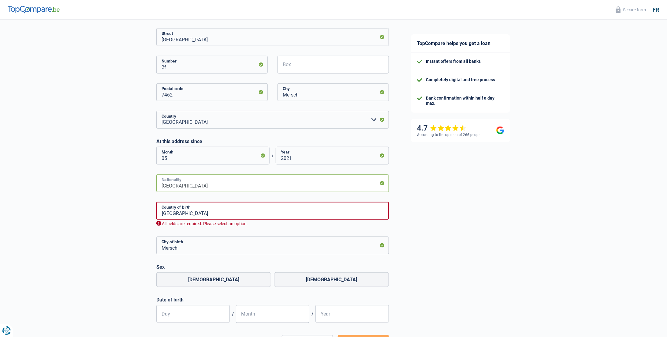
click at [230, 183] on input "Luxembourg" at bounding box center [272, 183] width 233 height 18
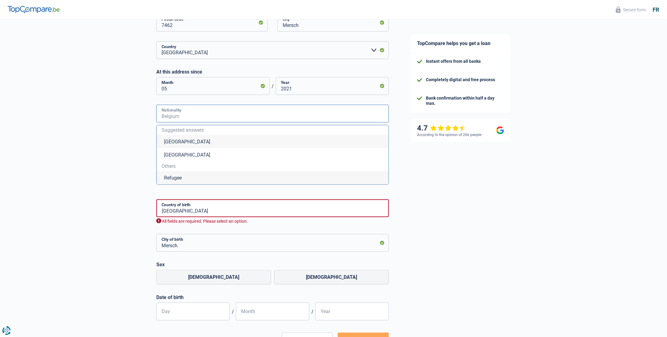
scroll to position [194, 0]
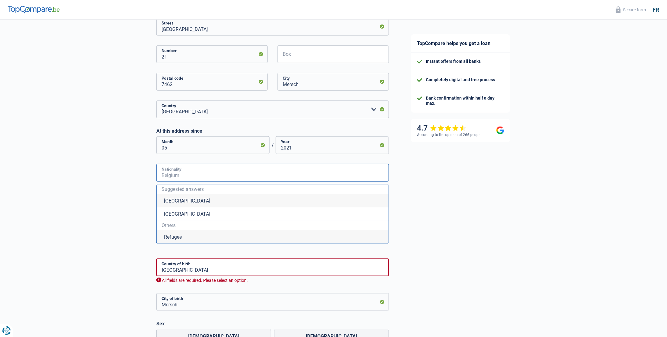
click at [189, 177] on input "Nationality" at bounding box center [272, 173] width 233 height 18
click at [144, 174] on div "Chance of success of your simulation is 45% 1 2 3 4 5 Add +10% by completing st…" at bounding box center [200, 138] width 400 height 631
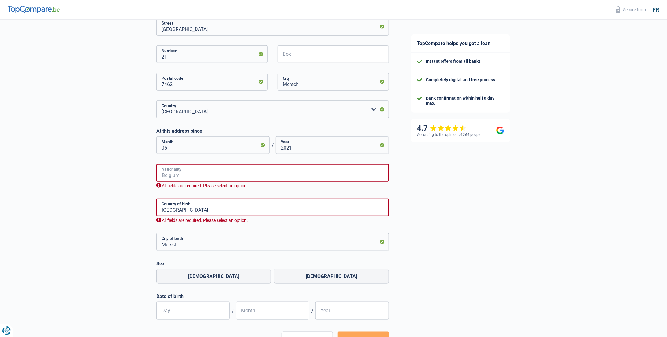
click at [189, 173] on input "Nationality" at bounding box center [272, 173] width 233 height 18
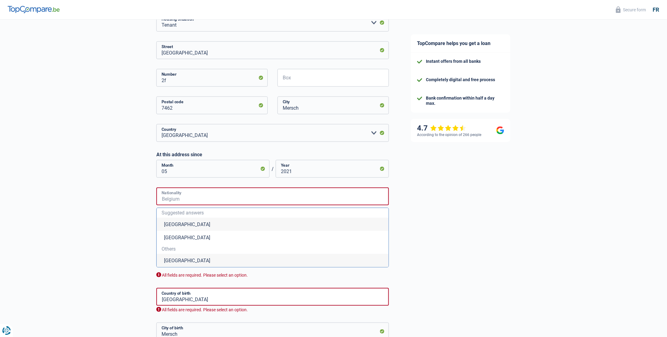
scroll to position [163, 0]
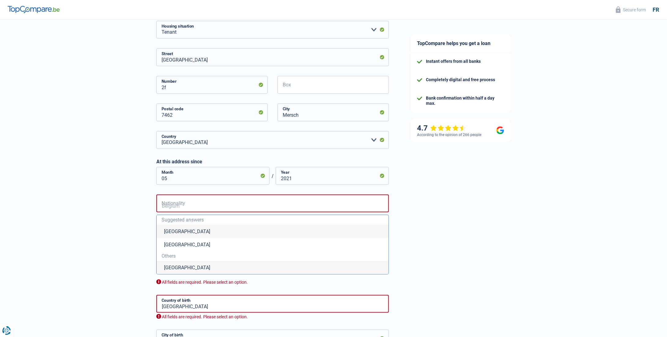
click at [115, 209] on div "Chance of success of your simulation is 45% 1 2 3 4 5 Add +10% by completing st…" at bounding box center [200, 172] width 400 height 637
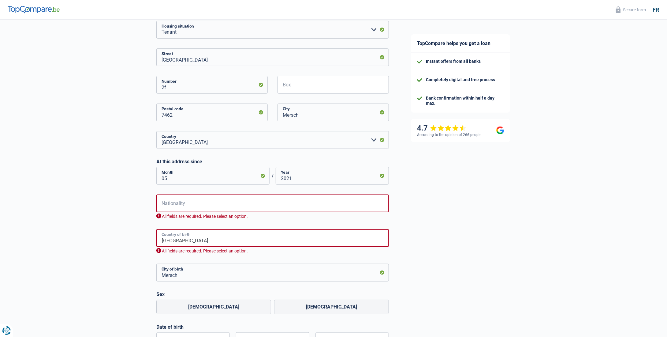
click at [188, 237] on input "Luxembourg" at bounding box center [272, 238] width 233 height 18
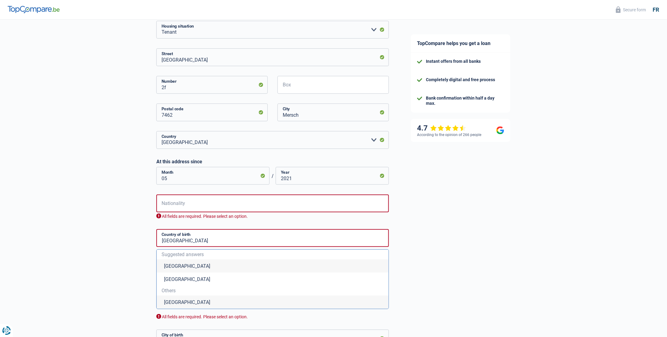
click at [106, 223] on div "Chance of success of your simulation is 45% 1 2 3 4 5 Add +10% by completing st…" at bounding box center [200, 172] width 400 height 637
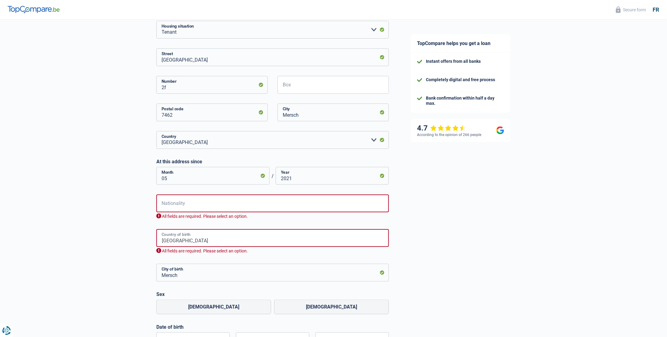
click at [200, 242] on input "Luxembourg" at bounding box center [272, 238] width 233 height 18
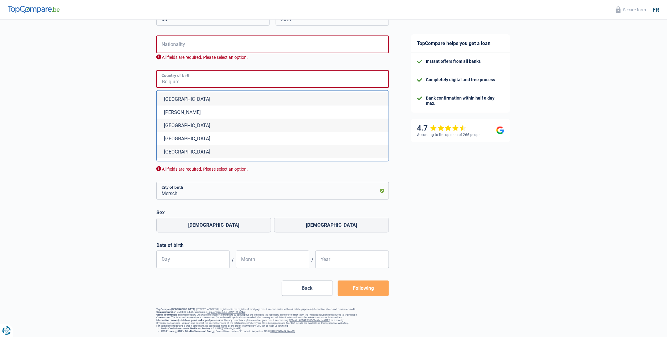
scroll to position [643, 0]
click at [175, 95] on font "Denmark" at bounding box center [187, 93] width 46 height 6
type input "Danemark"
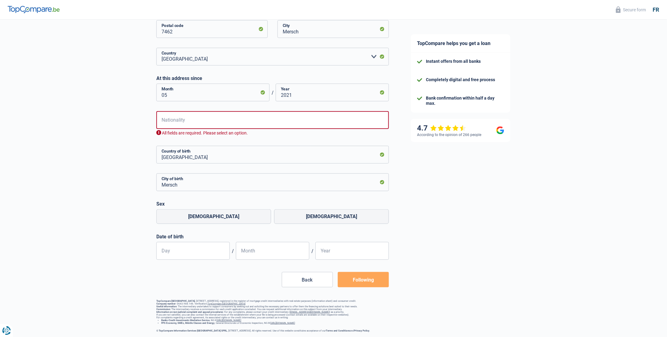
scroll to position [249, 0]
click at [180, 116] on input "Nationality" at bounding box center [272, 120] width 233 height 18
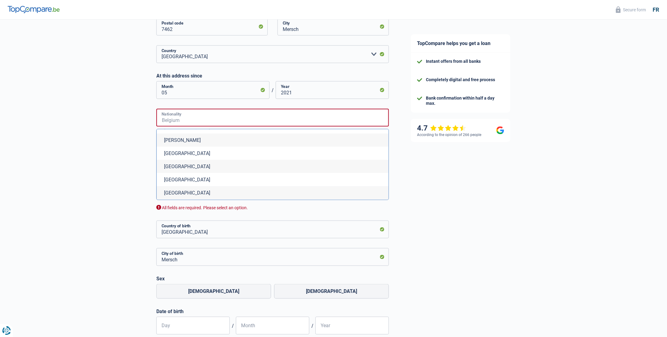
scroll to position [643, 0]
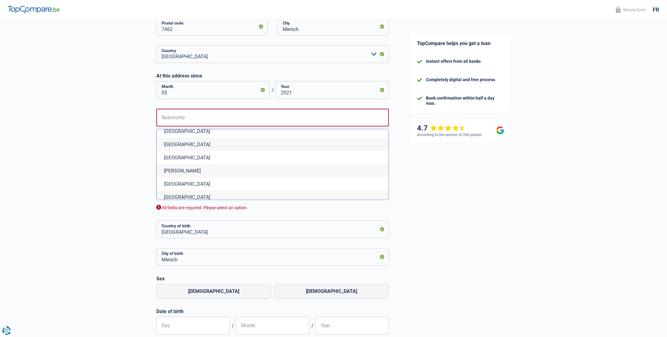
click at [178, 151] on li "Denmark" at bounding box center [273, 144] width 232 height 13
type input "Danemark"
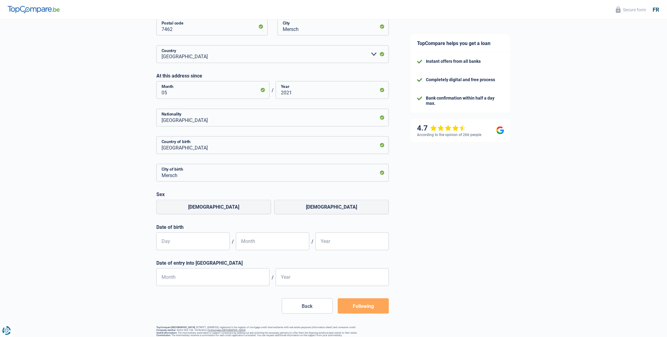
click at [106, 161] on div "Chance of success of your simulation is 45% 1 2 3 4 5 Add +10% by completing st…" at bounding box center [200, 64] width 400 height 593
click at [236, 205] on label "Male" at bounding box center [213, 207] width 115 height 15
click at [236, 205] on input "Male" at bounding box center [213, 207] width 115 height 15
radio input "true"
click at [209, 239] on input "Day" at bounding box center [192, 241] width 73 height 18
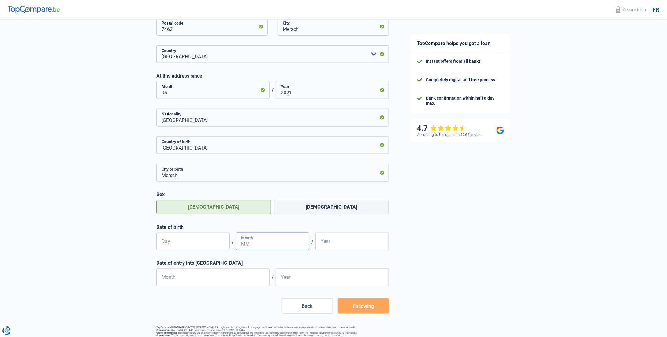
type input "11"
click at [277, 243] on input "Month" at bounding box center [272, 241] width 73 height 18
type input "05"
click at [336, 245] on input "Year" at bounding box center [352, 241] width 73 height 18
type input "1990"
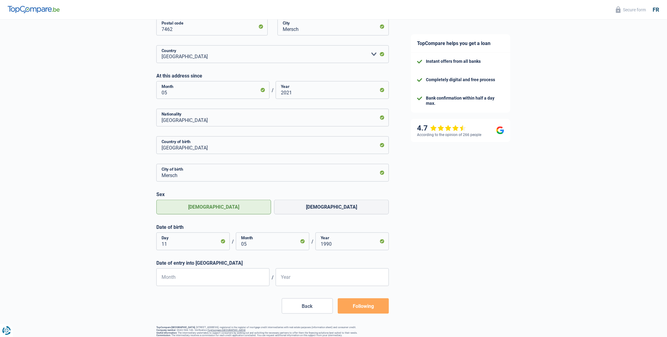
scroll to position [278, 0]
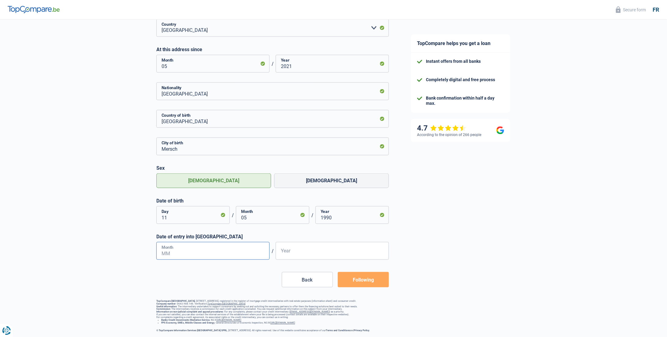
click at [221, 249] on input "Month" at bounding box center [212, 251] width 113 height 18
type input "05"
click at [316, 246] on input "Year" at bounding box center [332, 251] width 113 height 18
type input "2008"
click at [368, 279] on font "Following" at bounding box center [363, 280] width 21 height 6
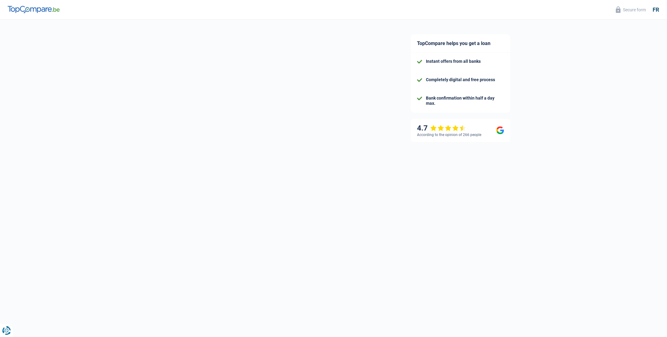
select select "netSalary"
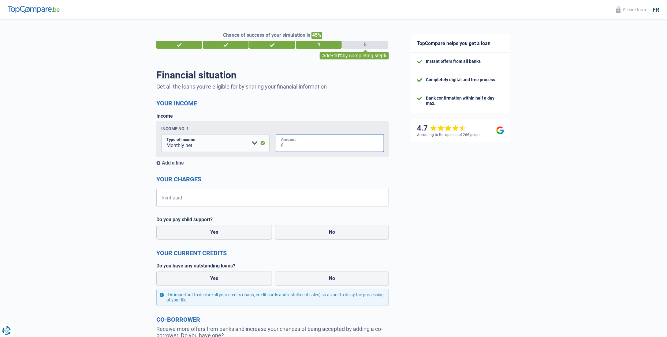
click at [306, 138] on input "Amount" at bounding box center [333, 143] width 101 height 18
type input "3.600"
click at [226, 200] on input "Rent paid" at bounding box center [276, 198] width 225 height 18
type input "750"
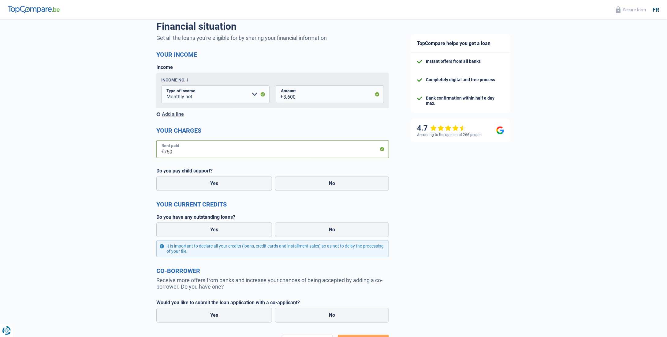
scroll to position [61, 0]
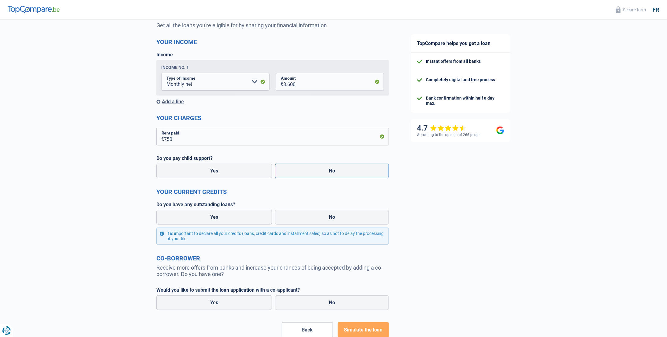
click at [335, 174] on label "No" at bounding box center [332, 170] width 114 height 15
click at [335, 174] on input "No" at bounding box center [332, 170] width 114 height 15
radio input "true"
click at [305, 217] on label "No" at bounding box center [332, 217] width 114 height 15
click at [305, 217] on input "No" at bounding box center [332, 217] width 114 height 15
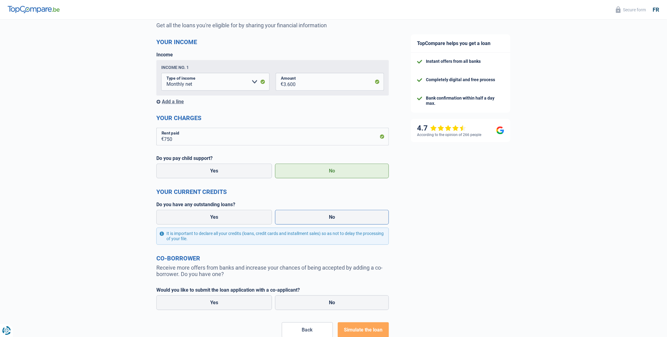
radio input "true"
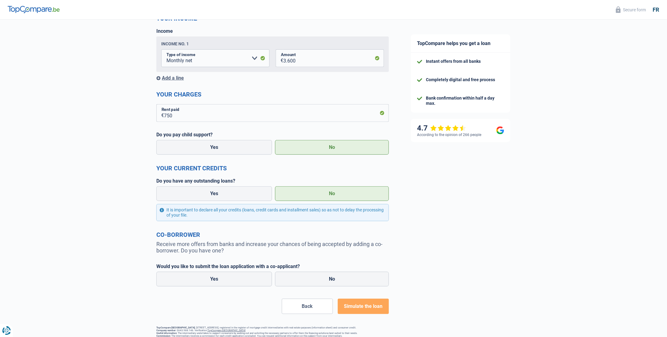
scroll to position [114, 0]
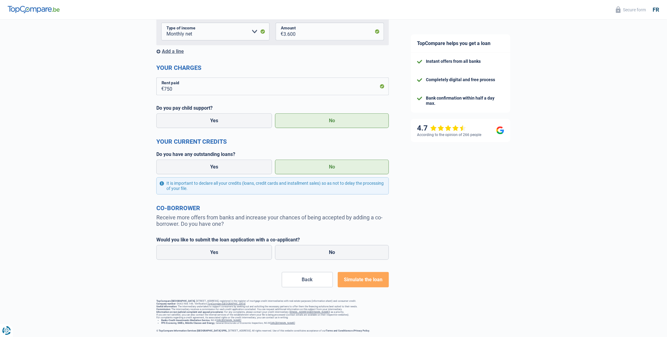
click at [364, 277] on font "Simulate the loan" at bounding box center [363, 279] width 39 height 6
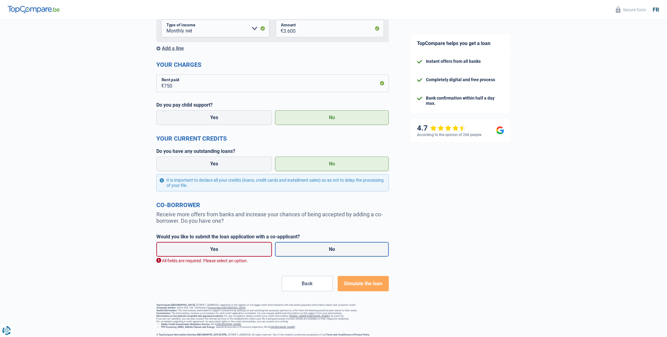
click at [321, 248] on label "No" at bounding box center [332, 249] width 114 height 15
click at [321, 248] on input "No" at bounding box center [332, 249] width 114 height 15
radio input "true"
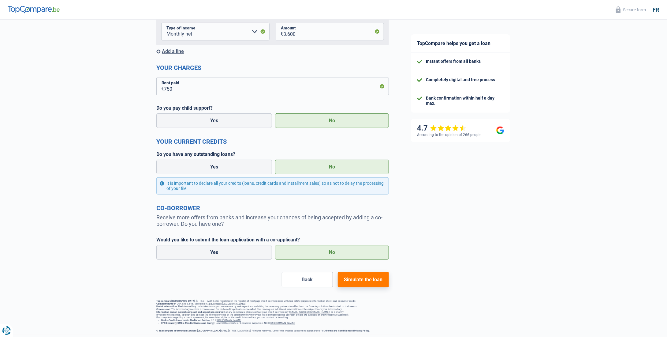
click at [358, 276] on font "Simulate the loan" at bounding box center [363, 279] width 39 height 6
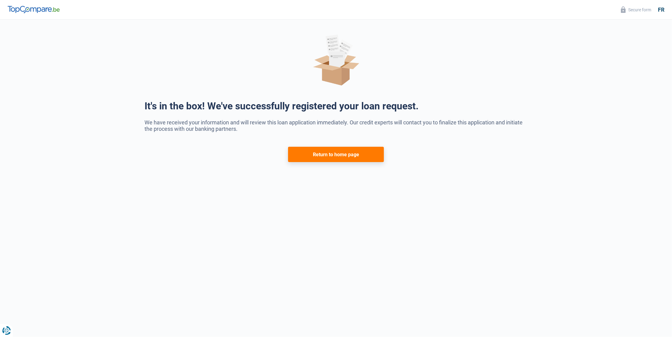
click at [342, 157] on font "Return to home page" at bounding box center [336, 155] width 46 height 6
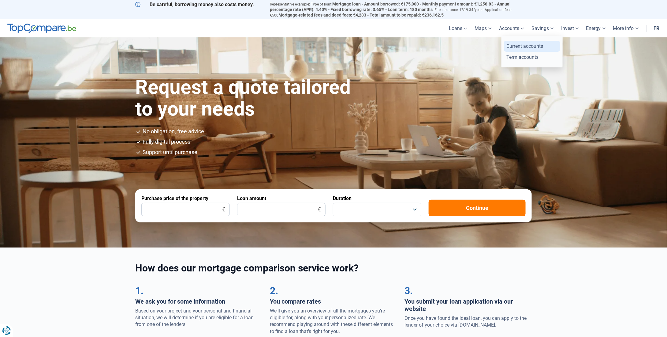
click at [513, 45] on font "Current accounts" at bounding box center [525, 46] width 37 height 6
